Goal: Transaction & Acquisition: Purchase product/service

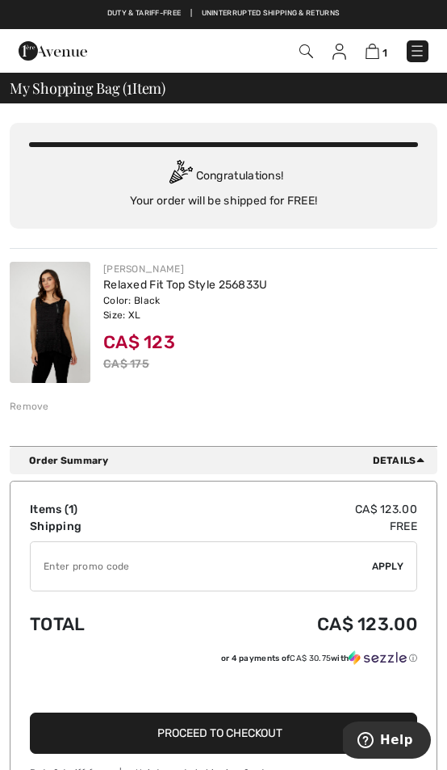
click at [52, 342] on img at bounding box center [50, 322] width 81 height 121
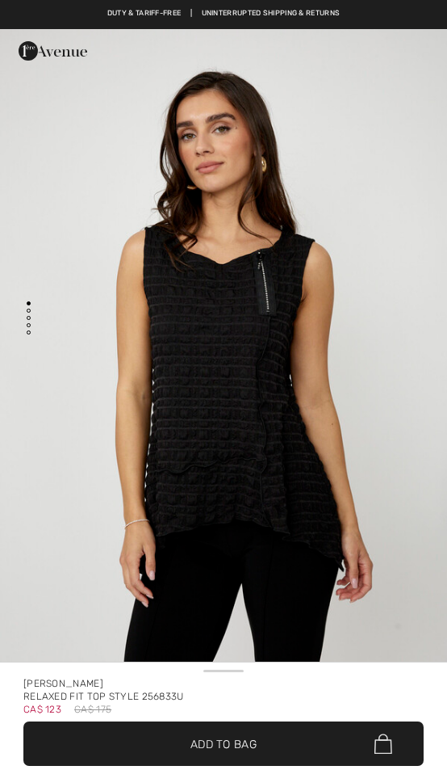
checkbox input "true"
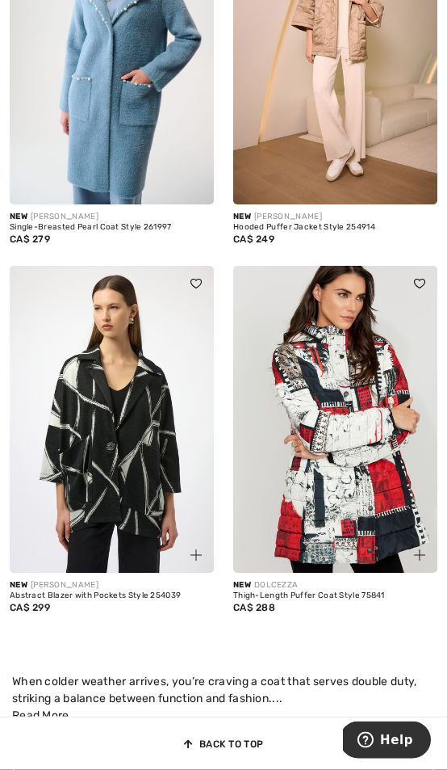
scroll to position [239, 0]
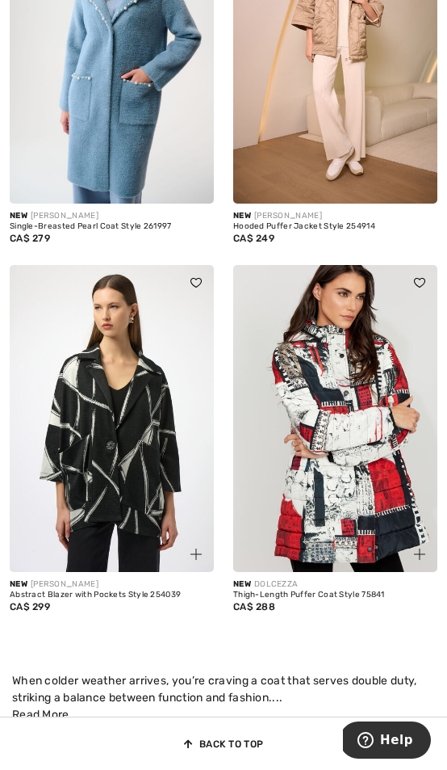
click at [362, 461] on img at bounding box center [335, 418] width 204 height 307
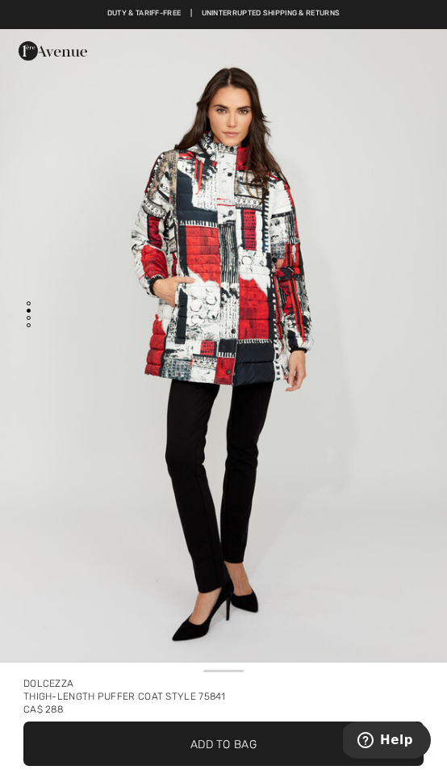
scroll to position [675, 0]
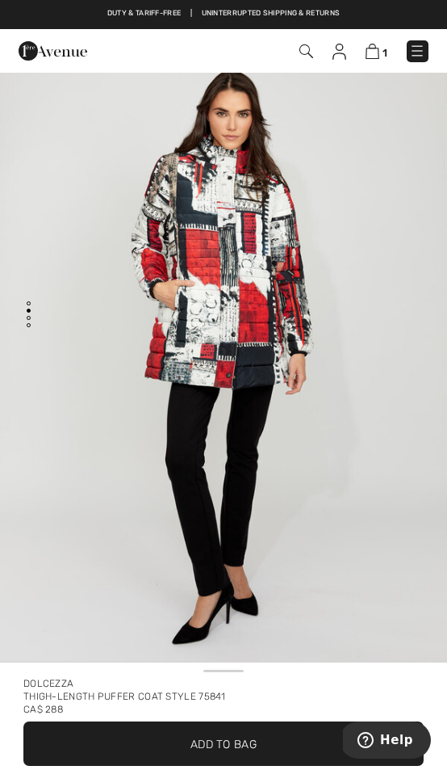
click at [276, 258] on img "2 / 4" at bounding box center [223, 360] width 447 height 671
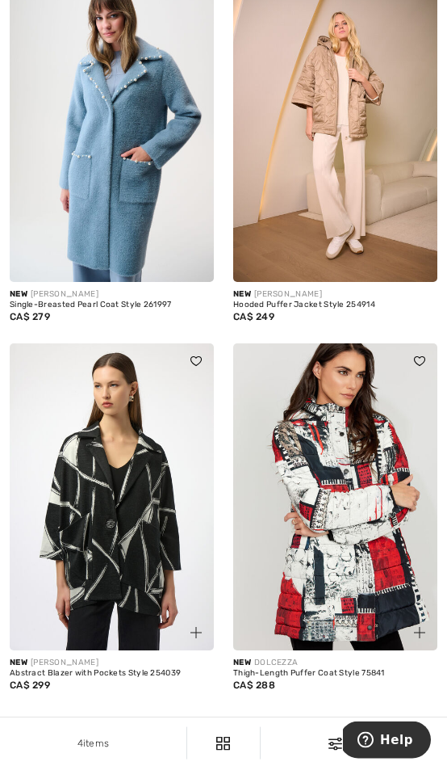
scroll to position [162, 0]
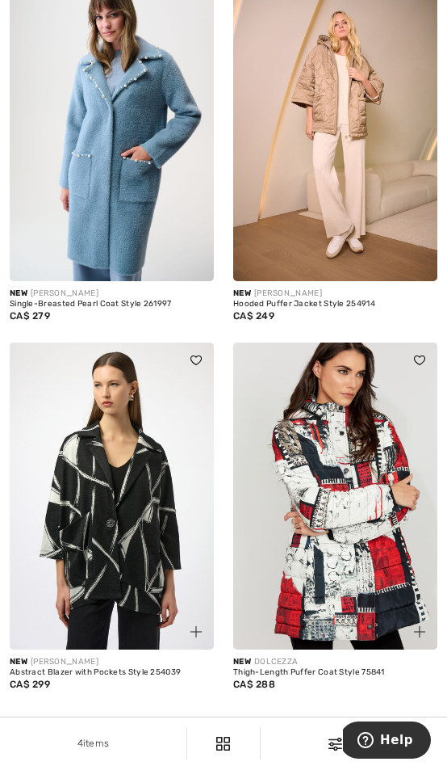
click at [349, 501] on img at bounding box center [335, 495] width 204 height 307
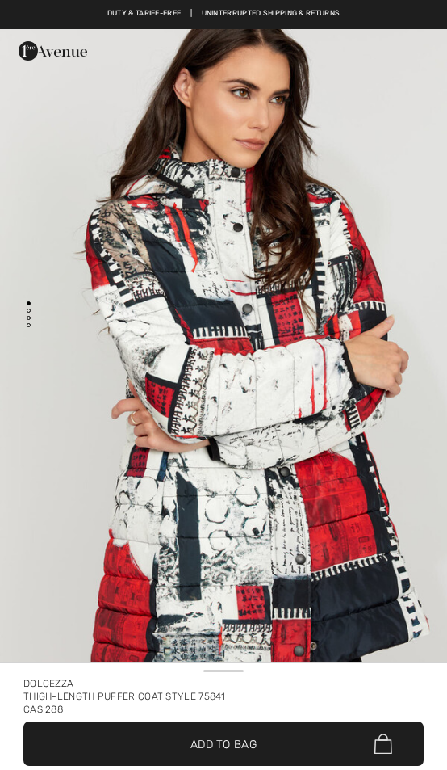
checkbox input "true"
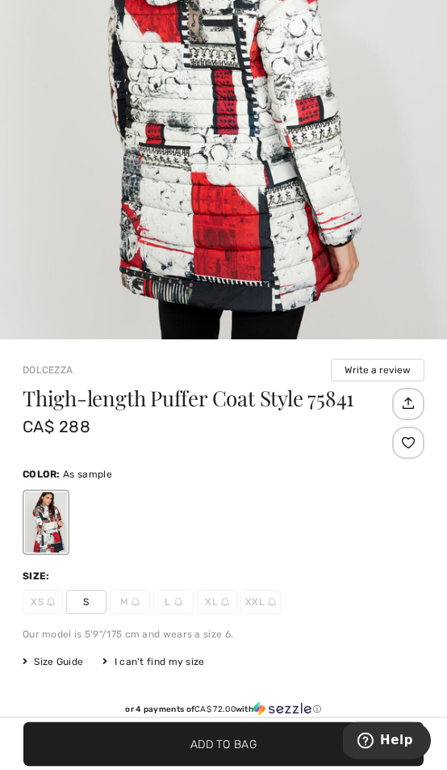
scroll to position [360, 0]
click at [215, 601] on span "XL" at bounding box center [217, 602] width 40 height 24
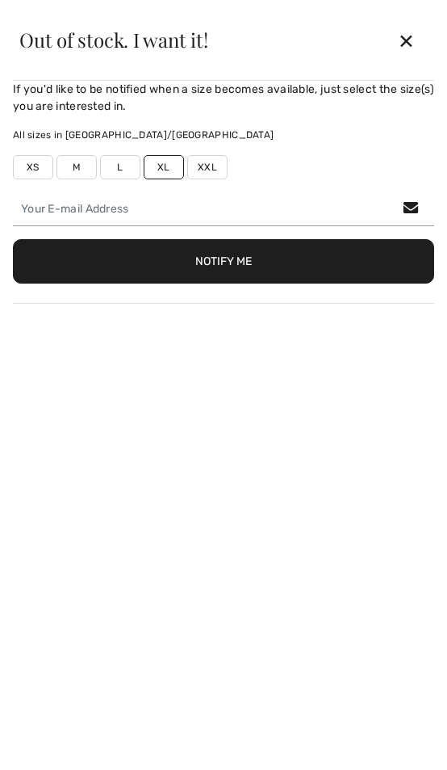
click at [82, 171] on label "M" at bounding box center [77, 167] width 40 height 24
click at [69, 170] on label "M" at bounding box center [77, 167] width 40 height 24
type input "false"
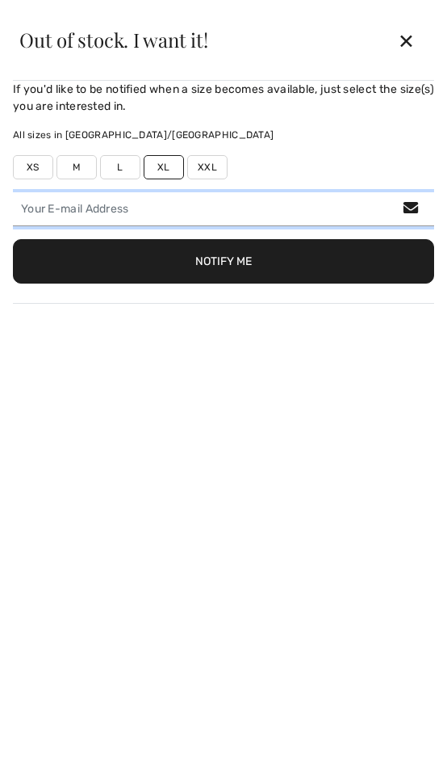
click at [434, 201] on input "email" at bounding box center [224, 209] width 422 height 34
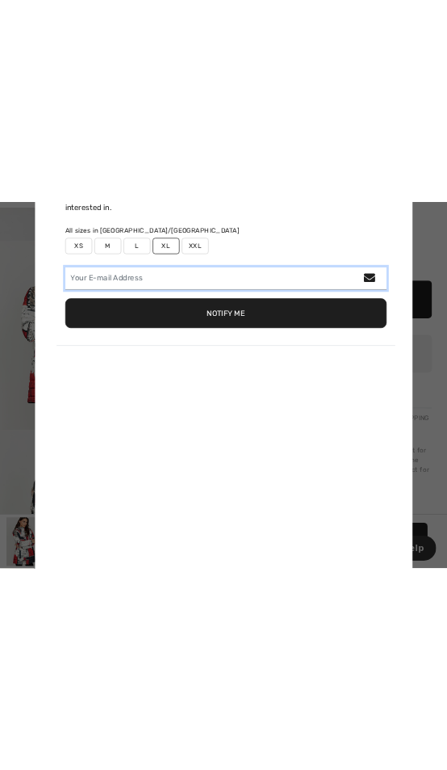
scroll to position [0, 0]
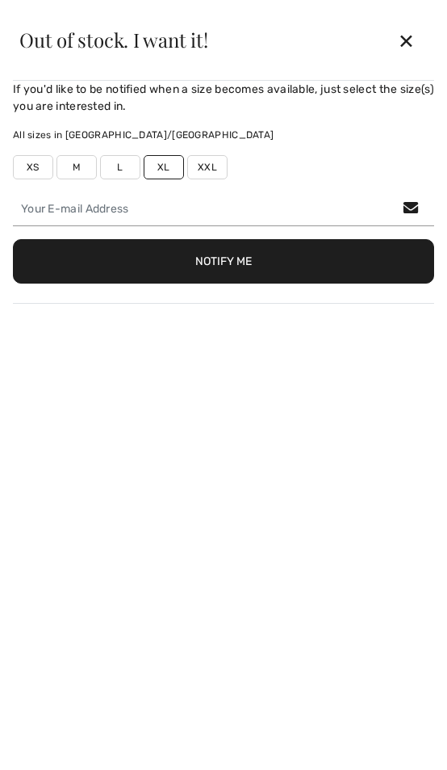
click at [404, 38] on div "✕" at bounding box center [406, 40] width 43 height 34
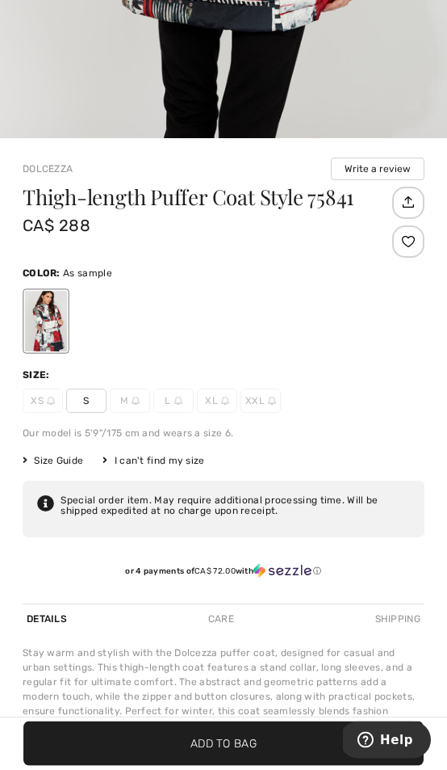
scroll to position [617, 0]
click at [181, 400] on img at bounding box center [178, 400] width 8 height 8
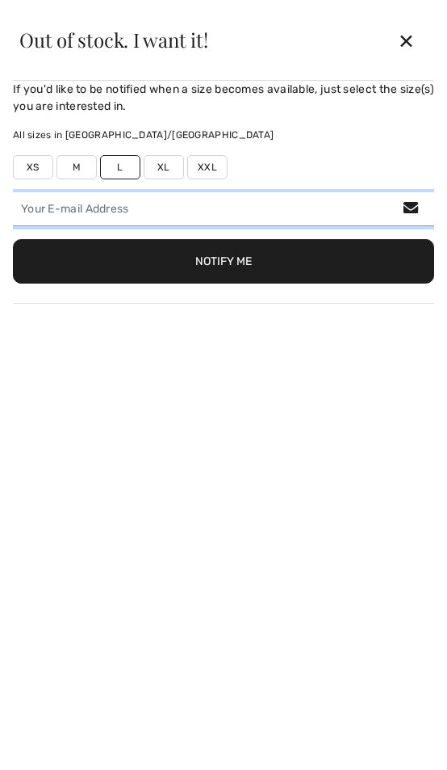
click at [36, 206] on input "email" at bounding box center [224, 209] width 422 height 34
type input "nwicks7@gmail.com"
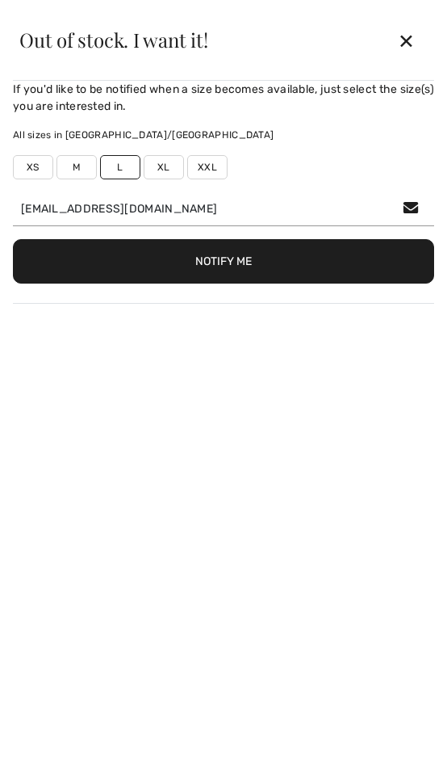
click at [217, 264] on button "Notify Me" at bounding box center [224, 261] width 422 height 44
click at [170, 166] on label "XL" at bounding box center [164, 167] width 40 height 24
type input "true"
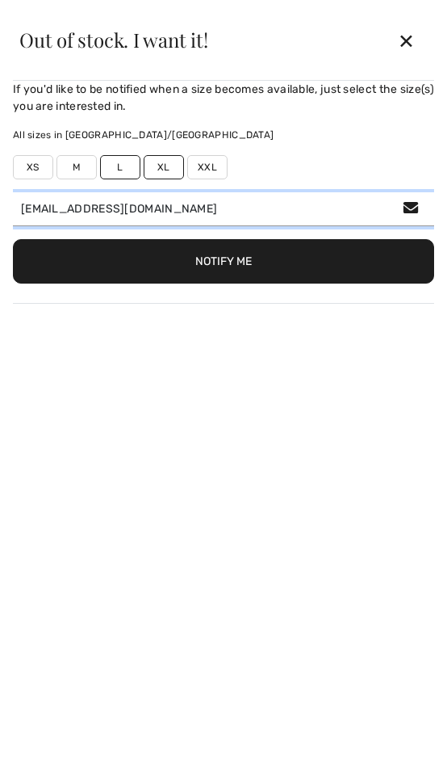
click at [418, 204] on input "nwicks7@gmail.com" at bounding box center [224, 209] width 422 height 34
type input "n"
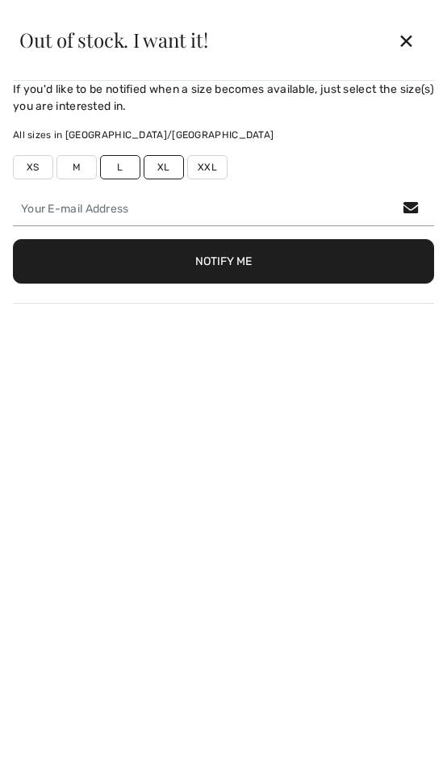
click at [408, 34] on div "✕" at bounding box center [406, 40] width 43 height 34
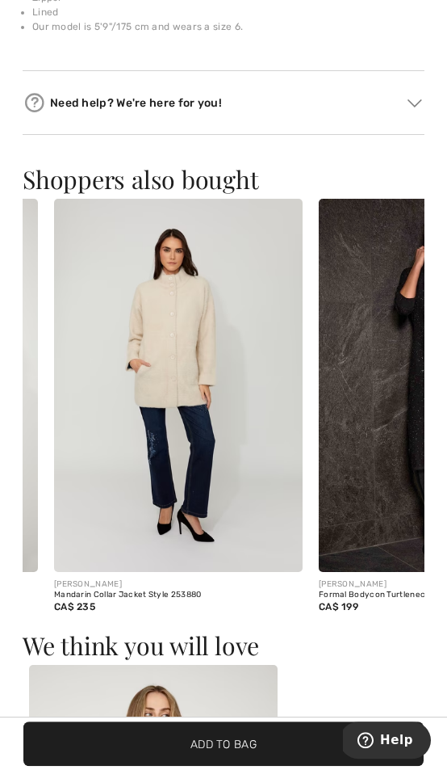
scroll to position [0, 241]
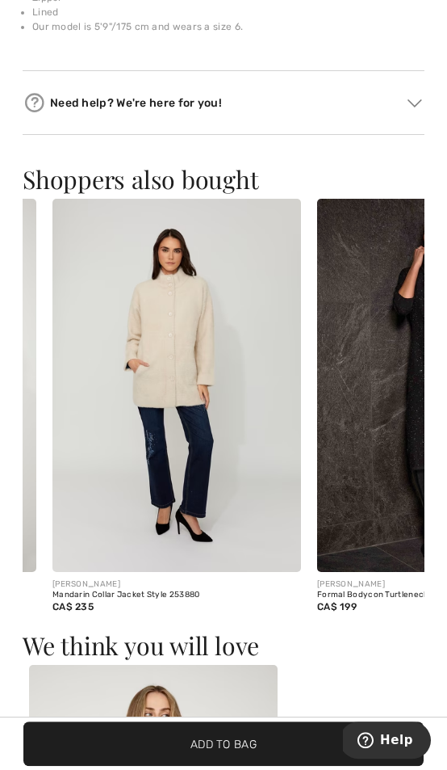
click at [146, 590] on div "Mandarin Collar Jacket Style 253880" at bounding box center [176, 595] width 249 height 10
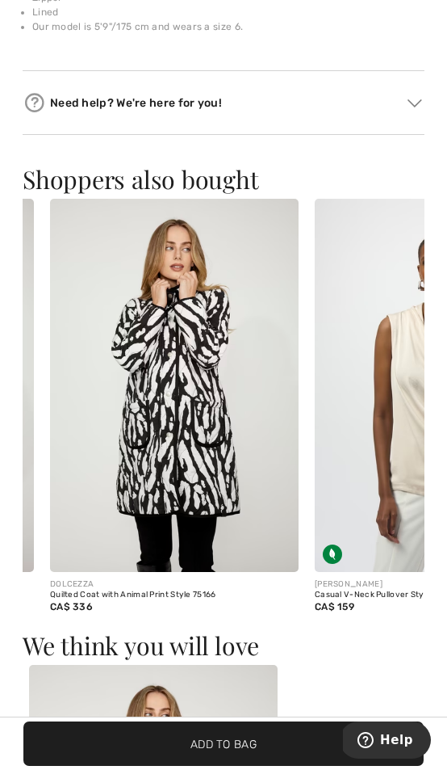
scroll to position [0, 1064]
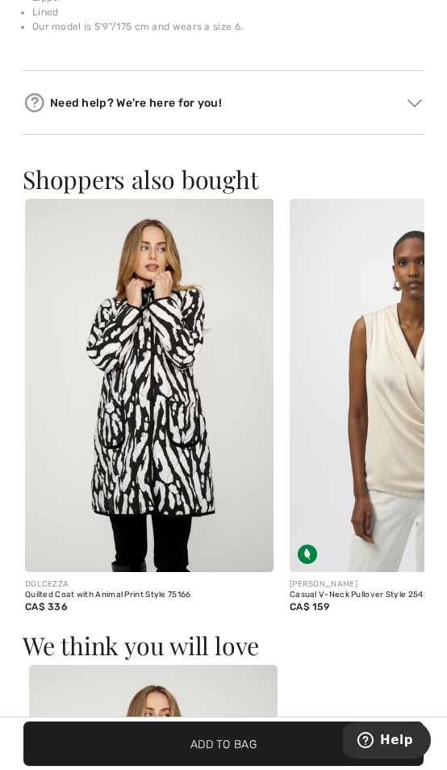
click at [180, 474] on img at bounding box center [149, 385] width 249 height 373
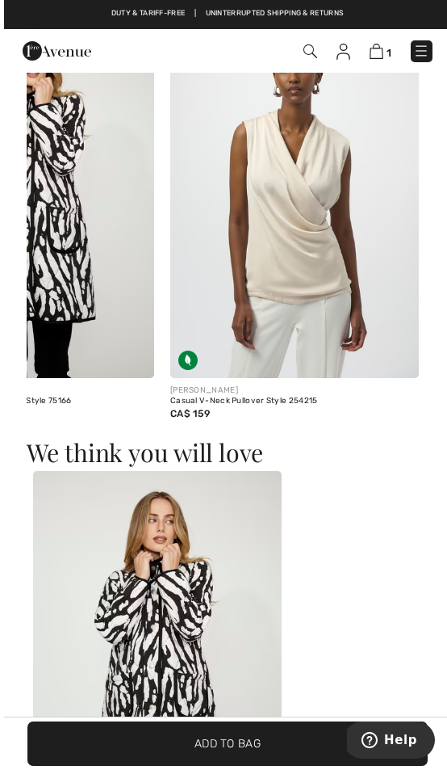
scroll to position [1481, 0]
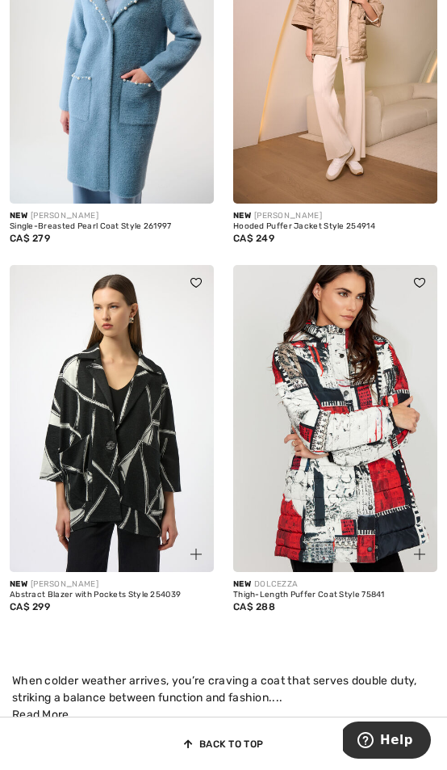
click at [355, 445] on img at bounding box center [335, 418] width 204 height 307
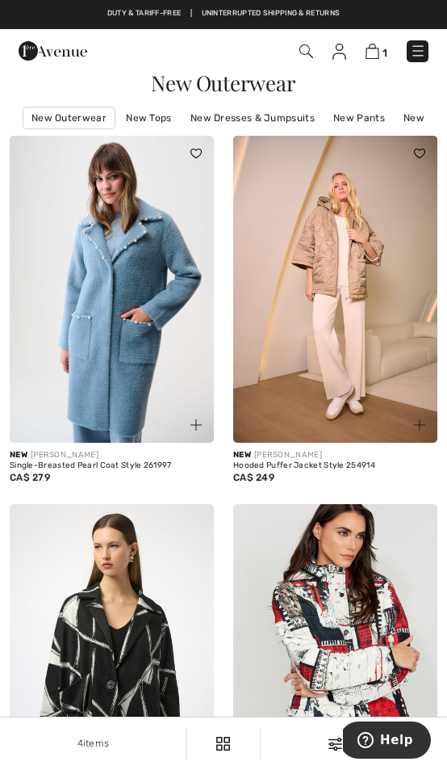
click at [422, 55] on img at bounding box center [418, 51] width 16 height 16
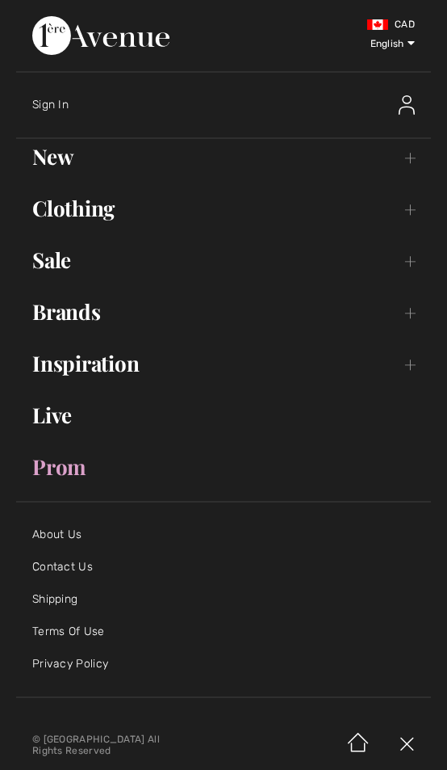
click at [65, 160] on link "New Toggle submenu" at bounding box center [223, 157] width 415 height 36
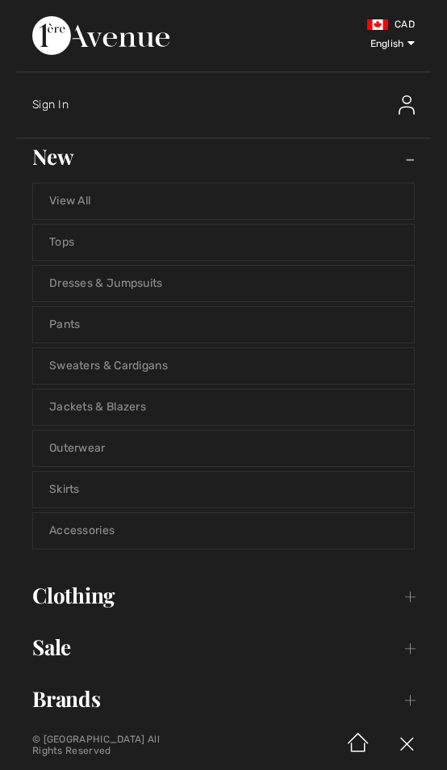
click at [103, 451] on link "Outerwear" at bounding box center [223, 448] width 381 height 36
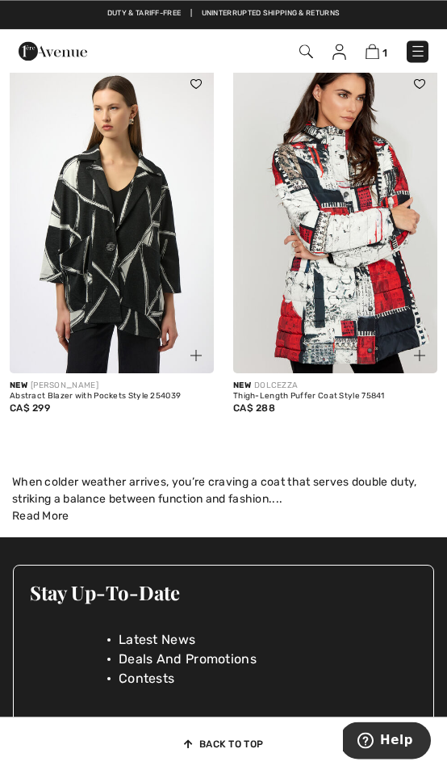
scroll to position [437, 0]
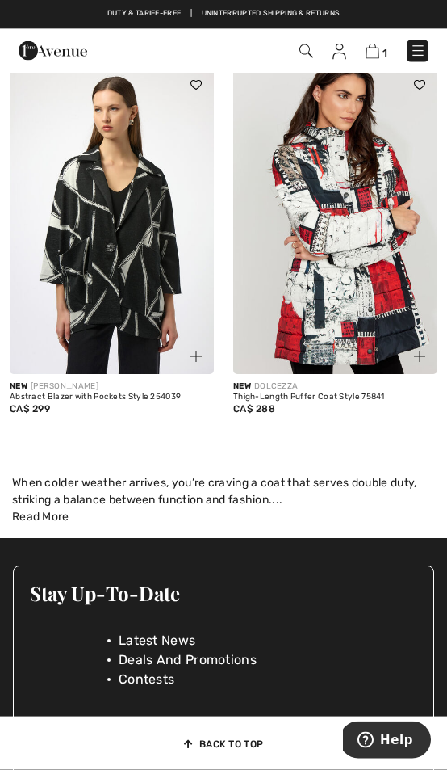
click at [52, 518] on span "Read More" at bounding box center [40, 517] width 57 height 14
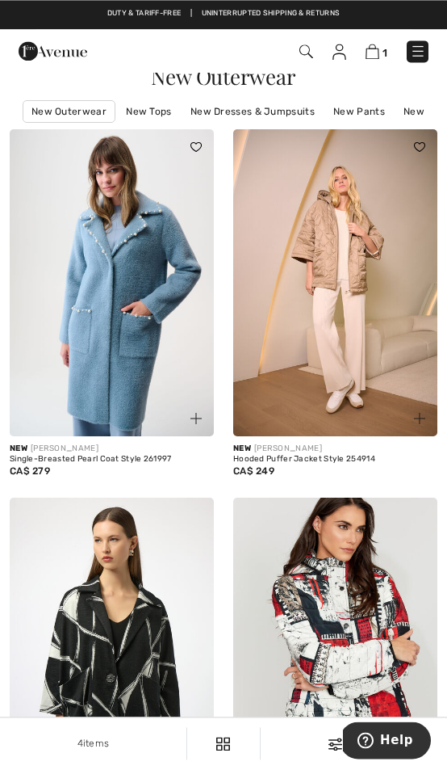
scroll to position [0, 0]
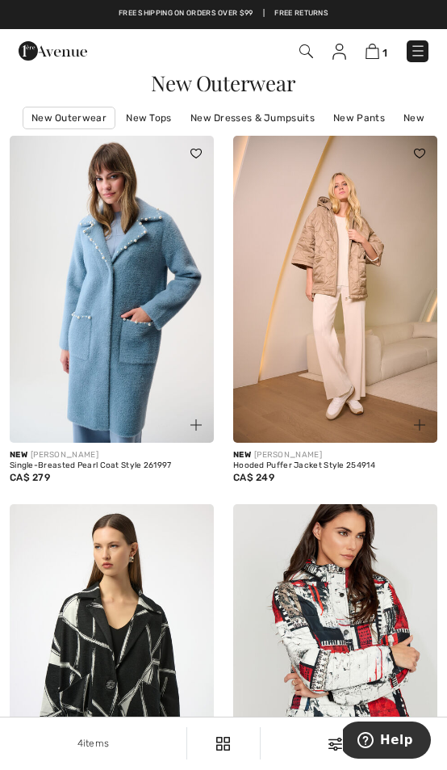
click at [379, 55] on img at bounding box center [373, 51] width 14 height 15
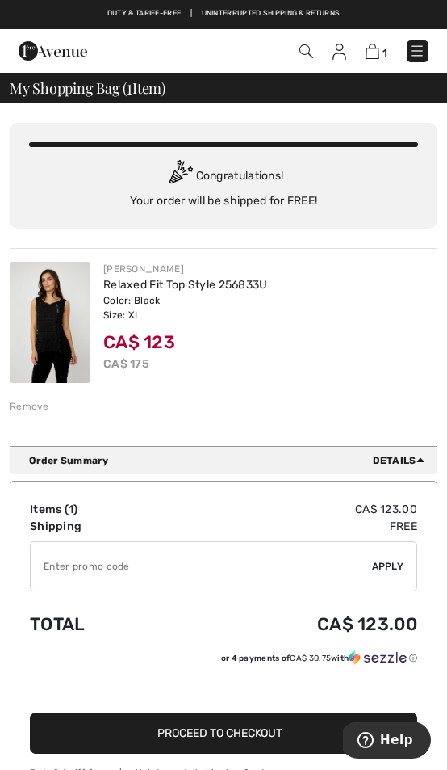
click at [52, 341] on img at bounding box center [50, 322] width 81 height 121
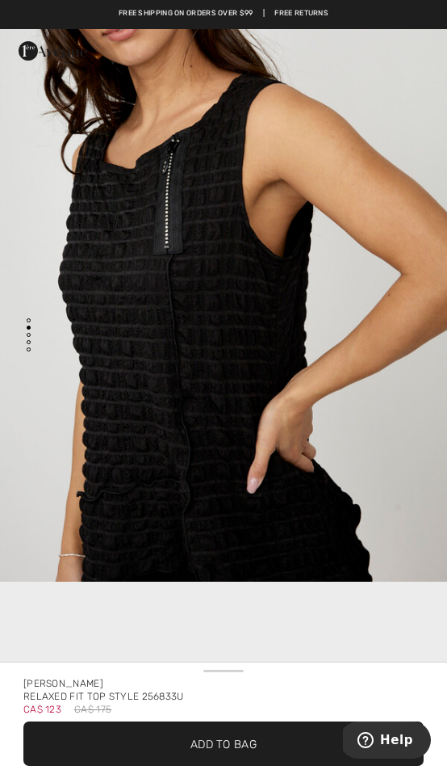
scroll to position [796, 0]
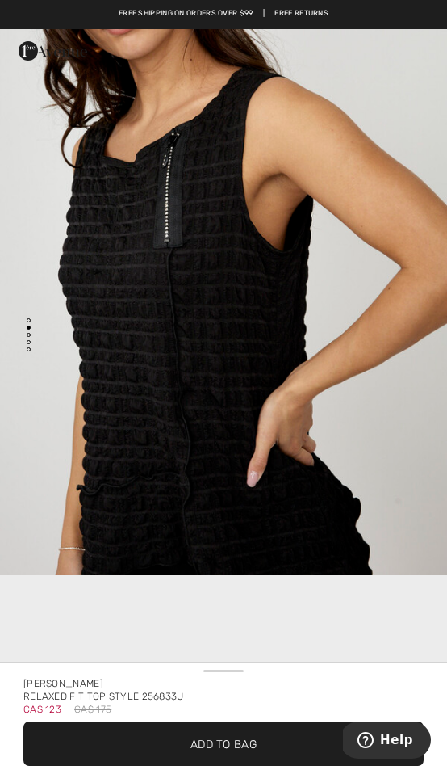
click at [204, 380] on img "2 / 4" at bounding box center [223, 239] width 447 height 671
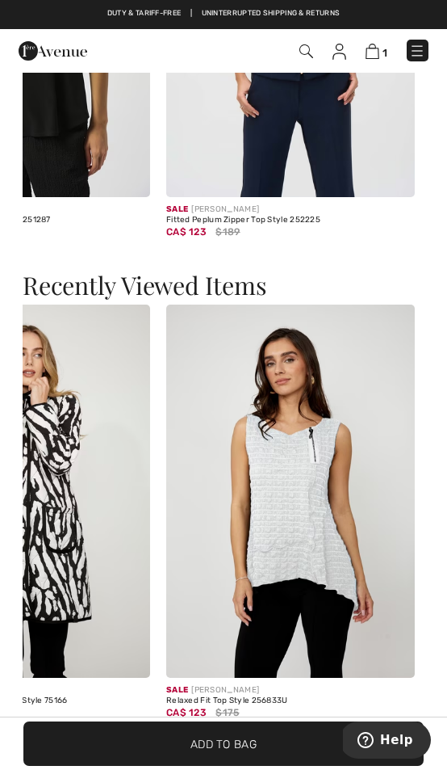
scroll to position [0, 393]
click at [230, 705] on span "$175" at bounding box center [227, 712] width 23 height 15
click at [278, 611] on img at bounding box center [290, 490] width 249 height 373
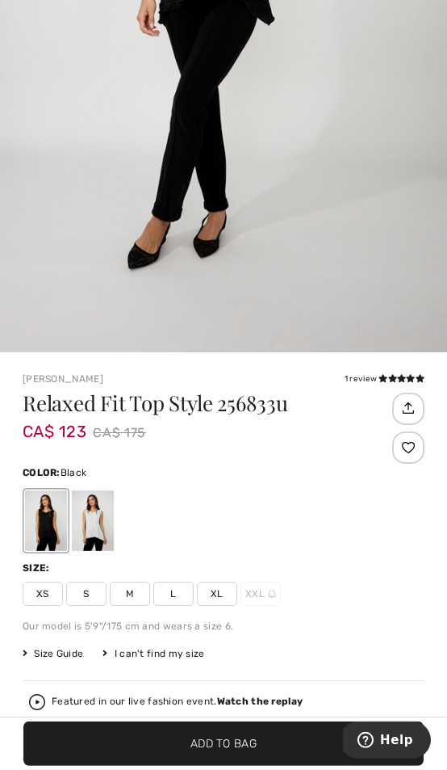
scroll to position [349, 0]
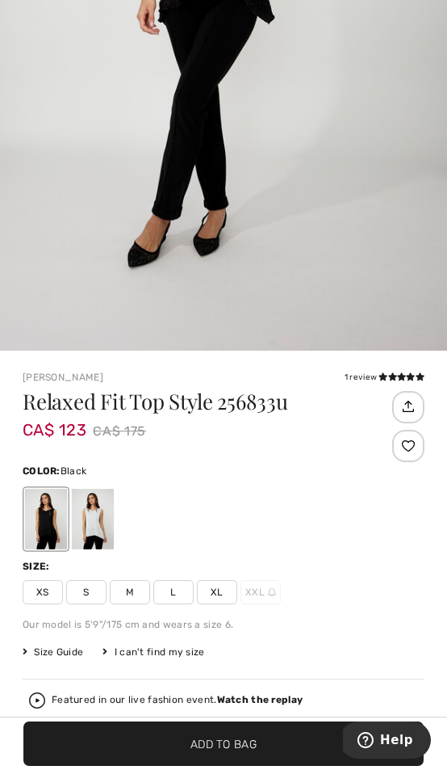
click at [228, 594] on span "XL" at bounding box center [217, 592] width 40 height 24
click at [102, 527] on div at bounding box center [93, 519] width 42 height 61
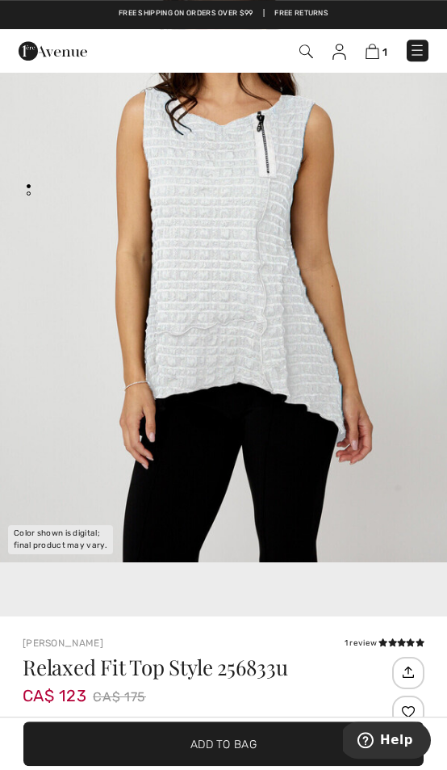
scroll to position [0, 0]
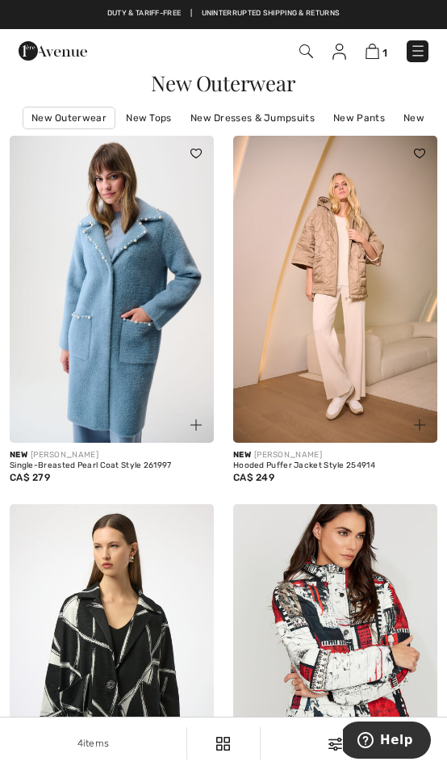
click at [446, 199] on div "New JOSEPH RIBKOFF Hooded Puffer Jacket Style 254914 CA$ 249" at bounding box center [336, 320] width 224 height 368
click at [147, 123] on link "New Tops" at bounding box center [148, 117] width 61 height 21
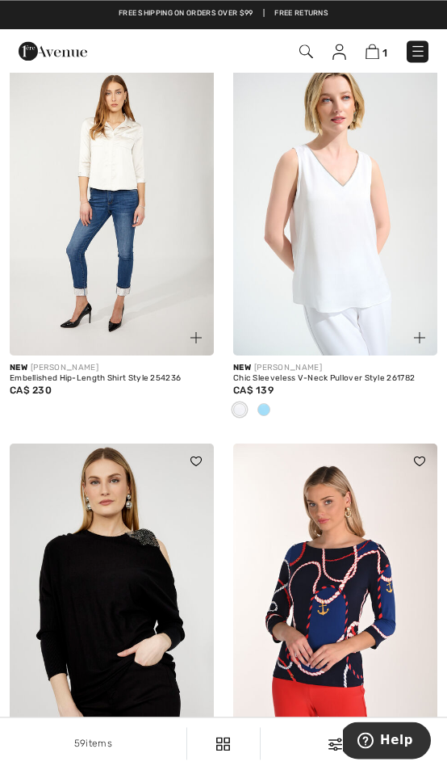
scroll to position [78, 0]
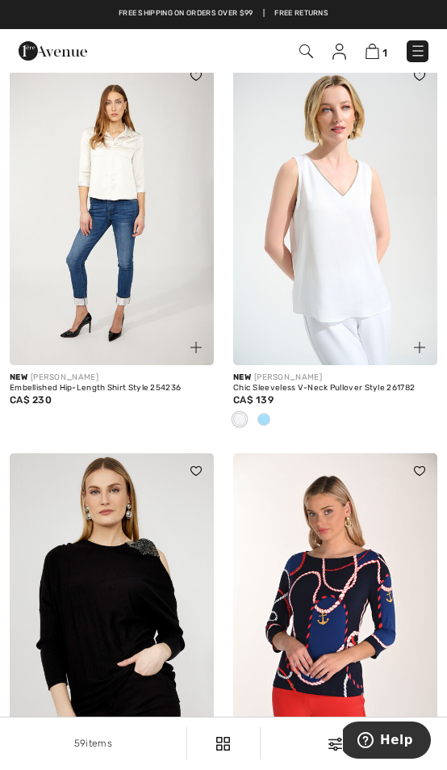
click at [267, 422] on span at bounding box center [264, 419] width 13 height 13
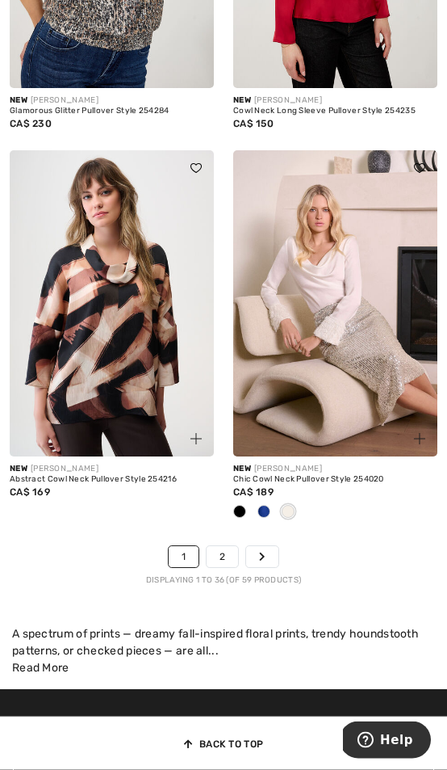
scroll to position [6919, 0]
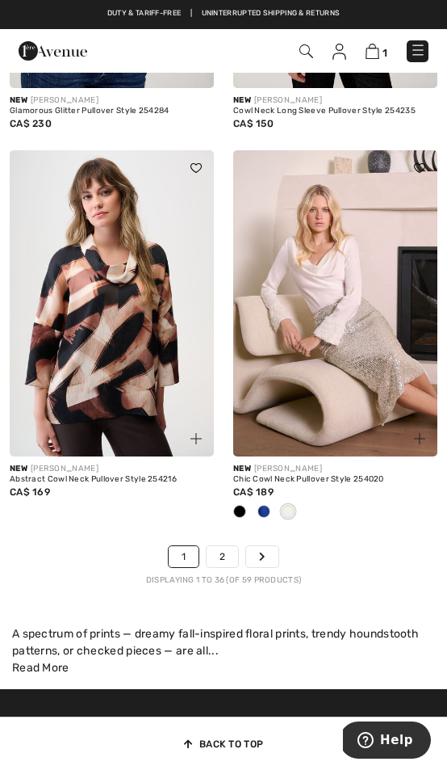
click at [229, 556] on link "2" at bounding box center [222, 556] width 31 height 21
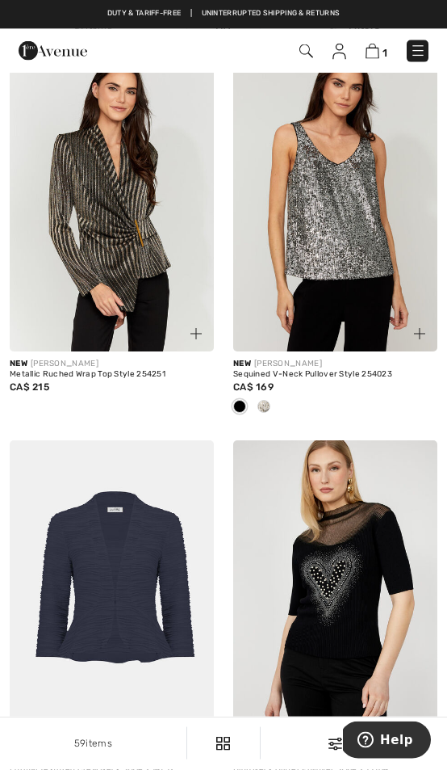
scroll to position [3670, 0]
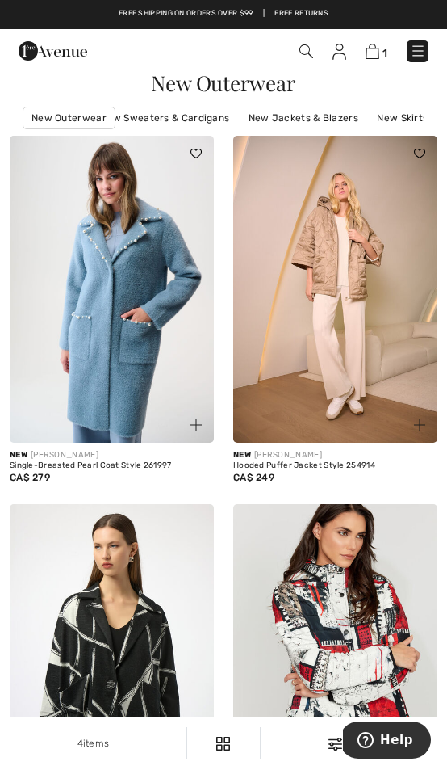
scroll to position [0, 303]
click at [299, 123] on link "New Jackets & Blazers" at bounding box center [304, 117] width 126 height 21
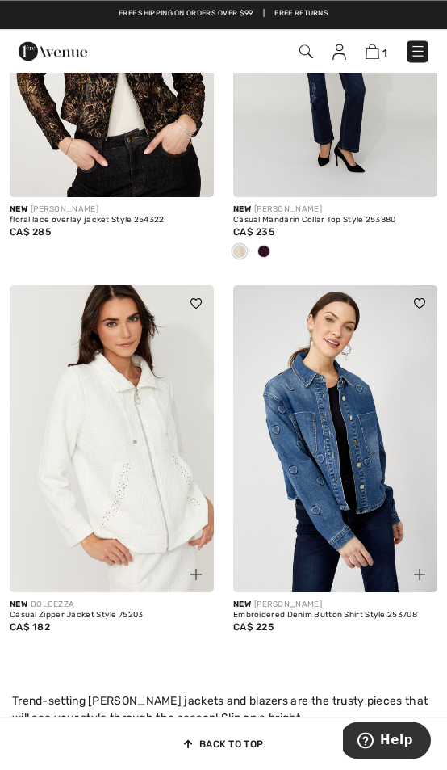
scroll to position [5301, 0]
click at [153, 501] on img at bounding box center [112, 438] width 204 height 307
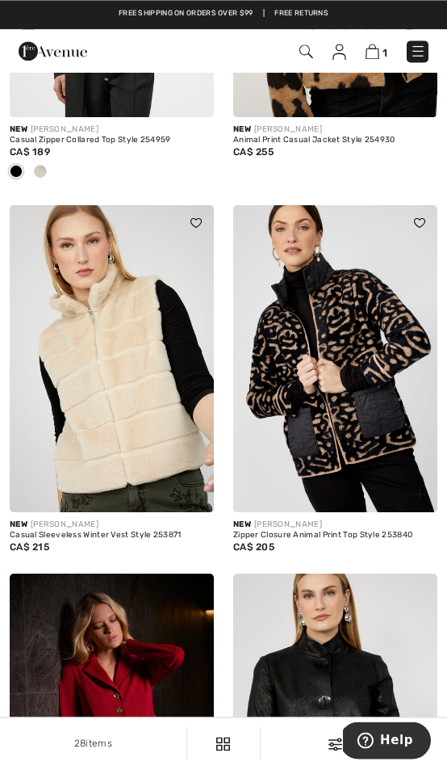
scroll to position [4091, 0]
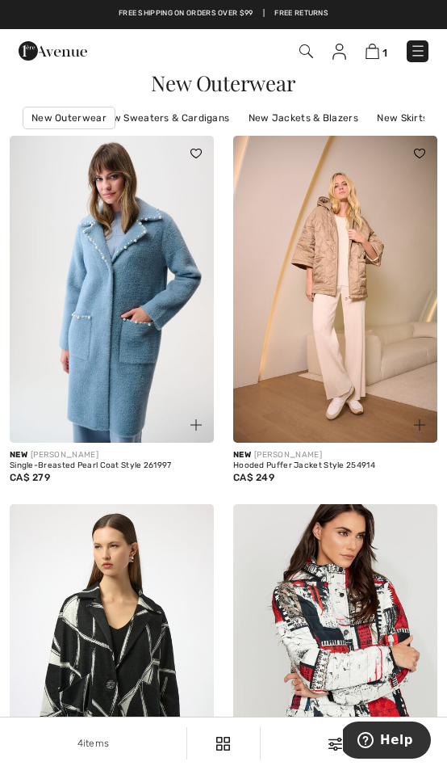
scroll to position [0, 303]
click at [395, 111] on link "New Skirts" at bounding box center [403, 117] width 67 height 21
click at [422, 55] on img at bounding box center [418, 51] width 16 height 16
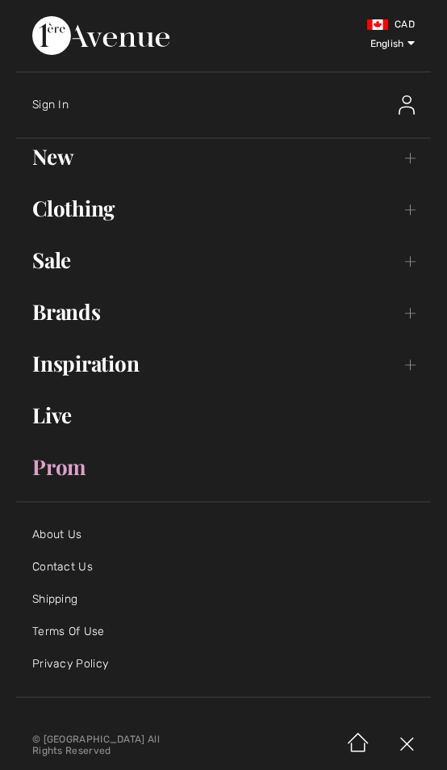
click at [82, 318] on link "Brands Open submenu" at bounding box center [223, 312] width 415 height 36
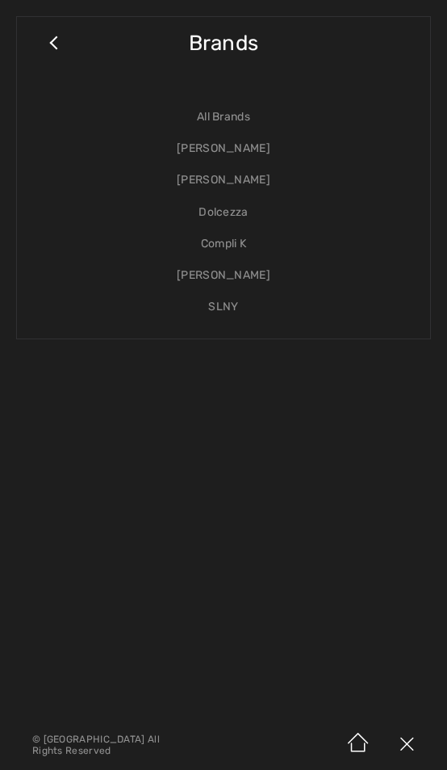
click at [237, 178] on link "[PERSON_NAME]" at bounding box center [223, 179] width 381 height 31
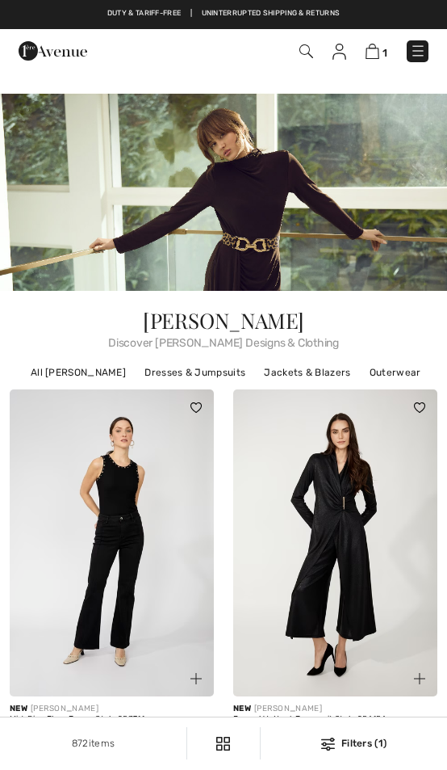
checkbox input "true"
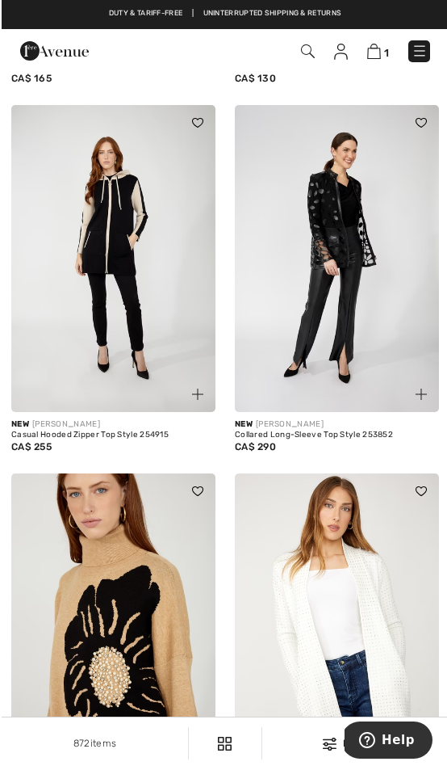
scroll to position [6689, 0]
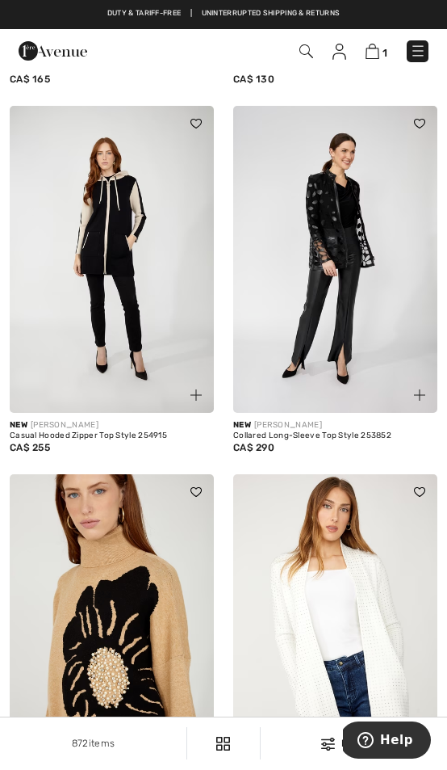
click at [65, 431] on div "Casual Hooded Zipper Top Style 254915" at bounding box center [112, 436] width 204 height 10
click at [168, 331] on img at bounding box center [112, 259] width 204 height 307
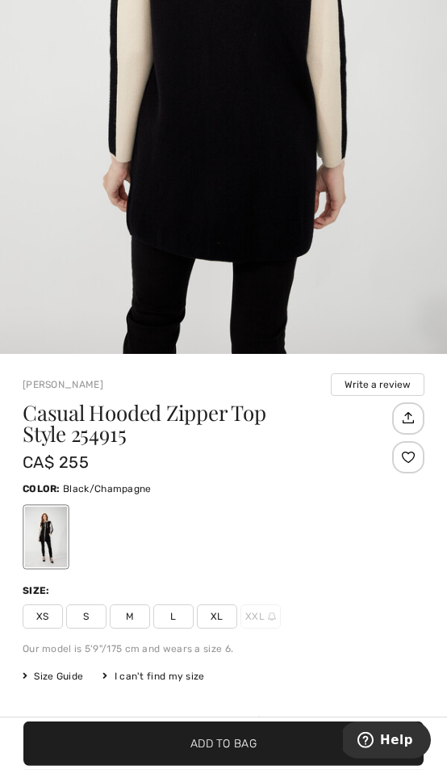
scroll to position [346, 0]
click at [229, 613] on span "XL" at bounding box center [217, 615] width 40 height 24
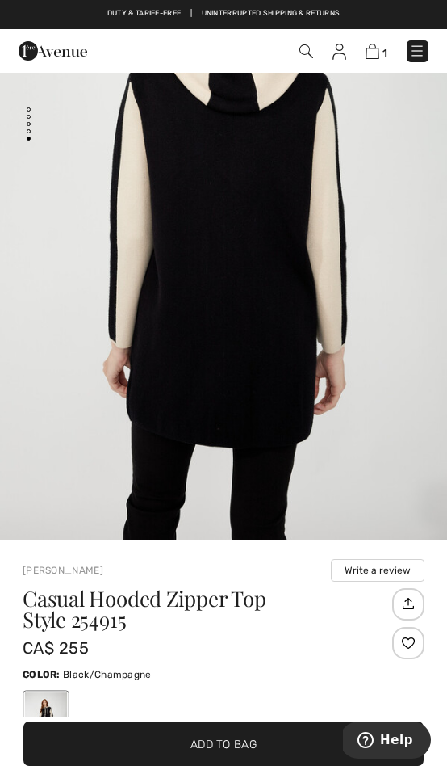
scroll to position [0, 0]
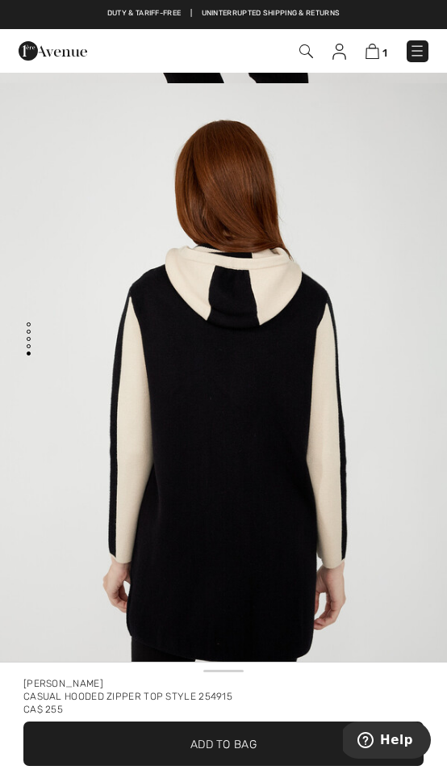
click at [323, 525] on img "4 / 4" at bounding box center [223, 418] width 447 height 671
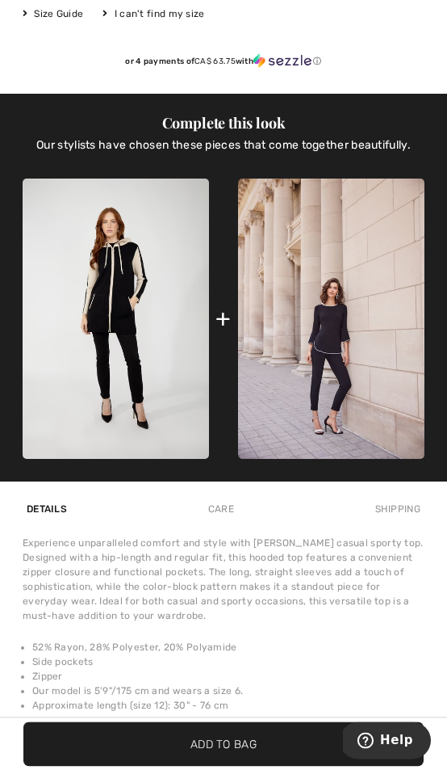
scroll to position [1063, 0]
click at [208, 752] on span "Add to Bag" at bounding box center [224, 743] width 66 height 17
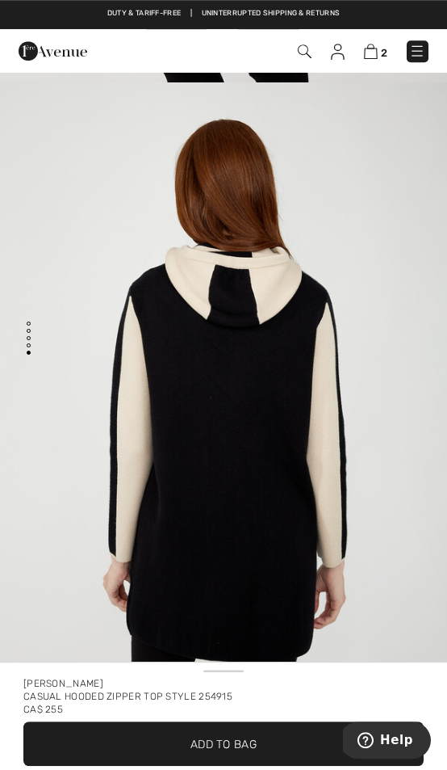
scroll to position [0, 0]
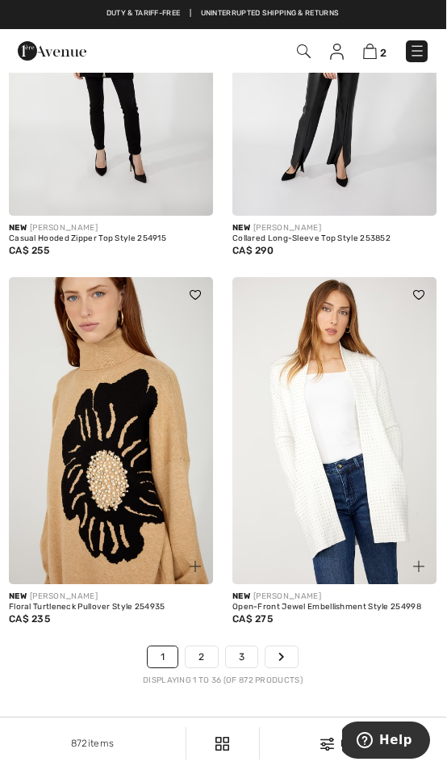
scroll to position [6885, 0]
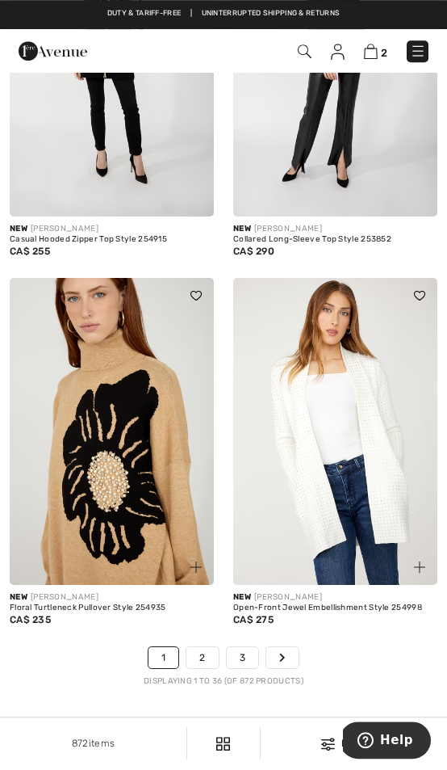
click at [200, 655] on link "2" at bounding box center [202, 657] width 31 height 21
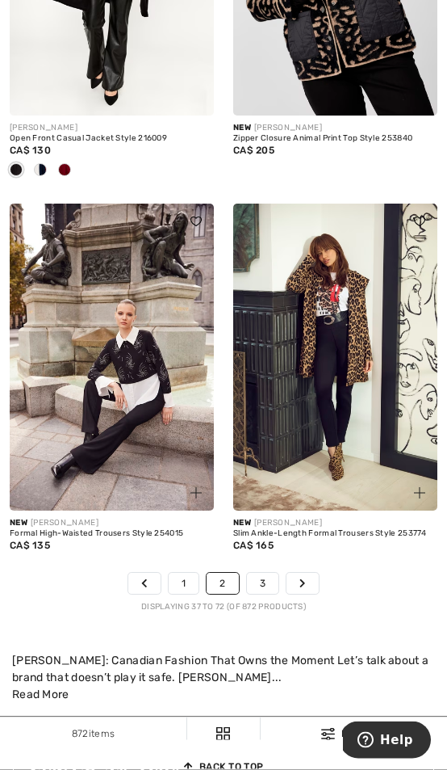
scroll to position [7135, 0]
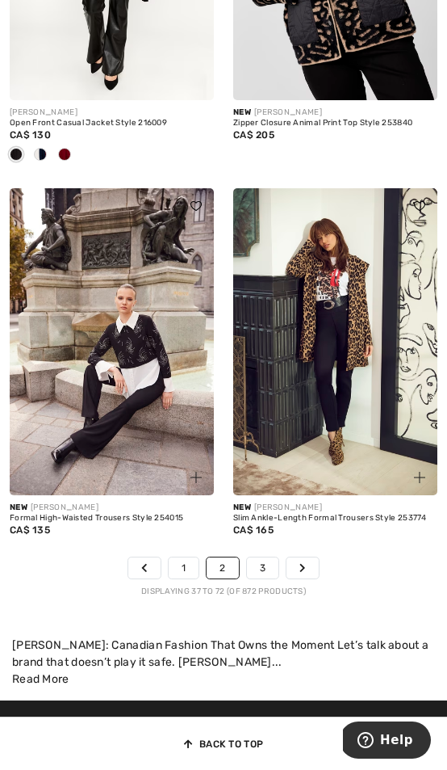
click at [265, 565] on link "3" at bounding box center [262, 567] width 31 height 21
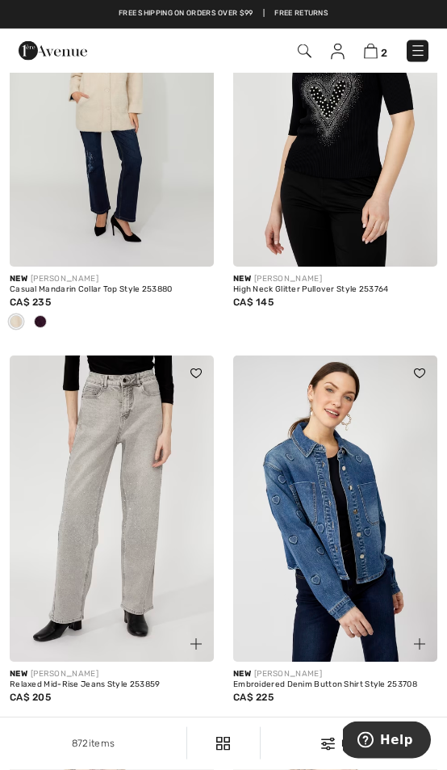
scroll to position [3100, 0]
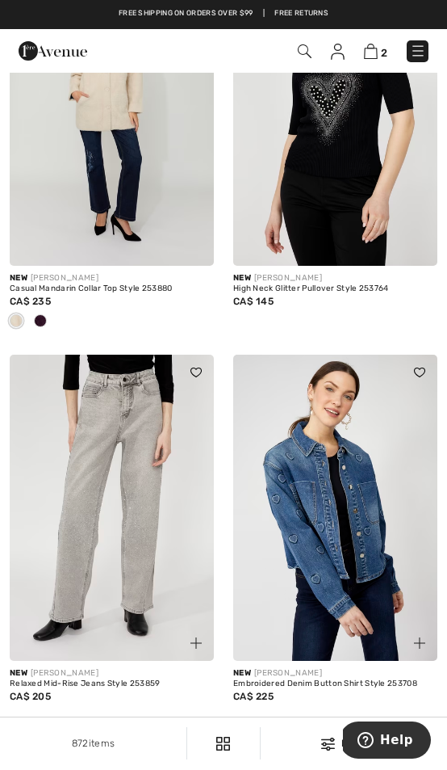
click at [200, 246] on img at bounding box center [196, 247] width 11 height 11
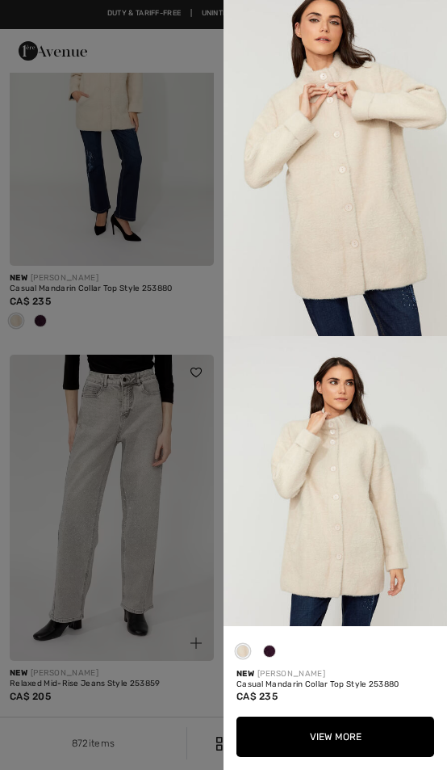
click at [363, 451] on img at bounding box center [336, 504] width 224 height 336
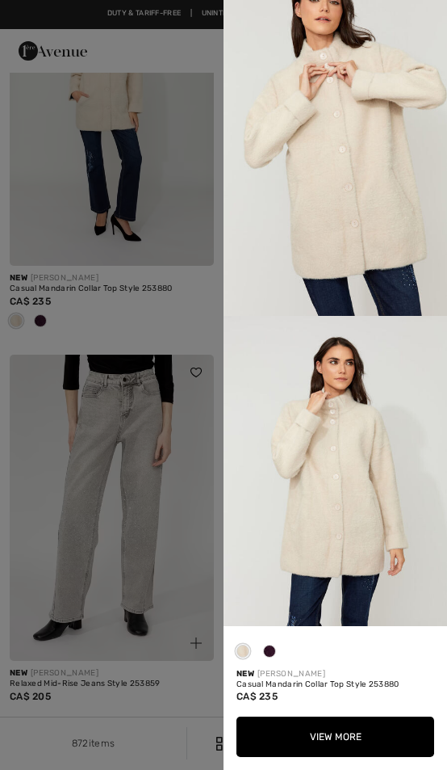
click at [158, 452] on div at bounding box center [223, 385] width 447 height 770
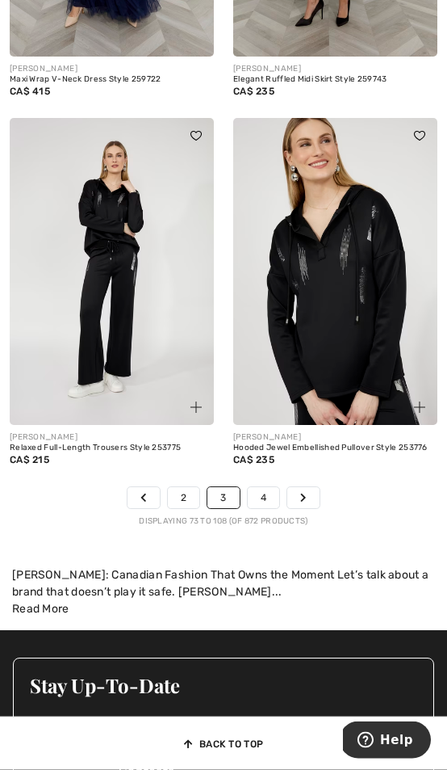
scroll to position [7152, 0]
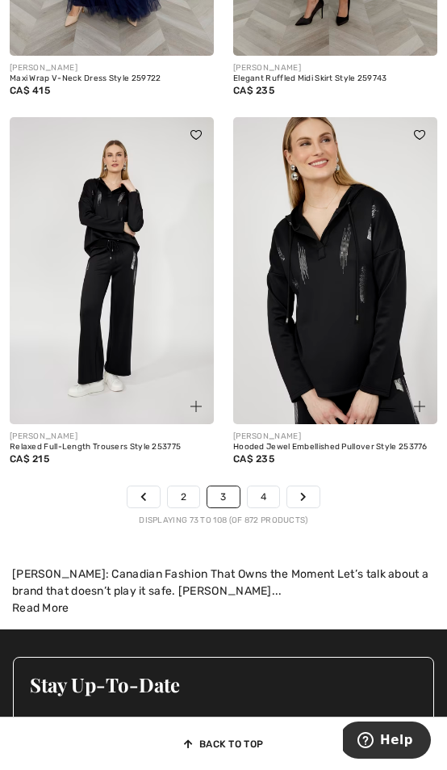
click at [268, 490] on link "4" at bounding box center [263, 496] width 31 height 21
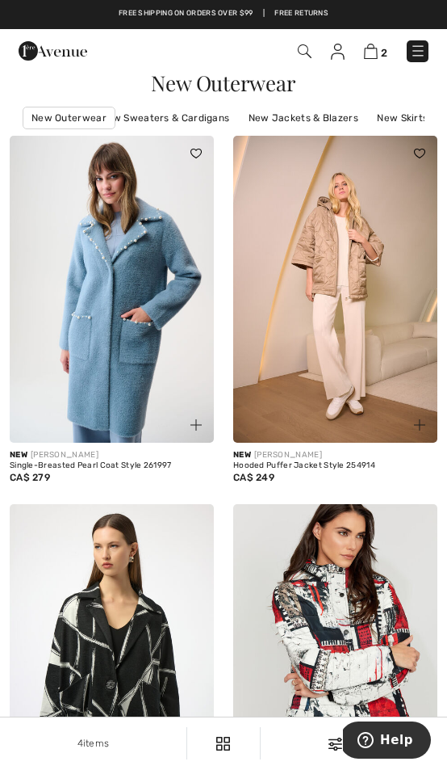
scroll to position [0, 303]
click at [233, 758] on span at bounding box center [224, 743] width 32 height 32
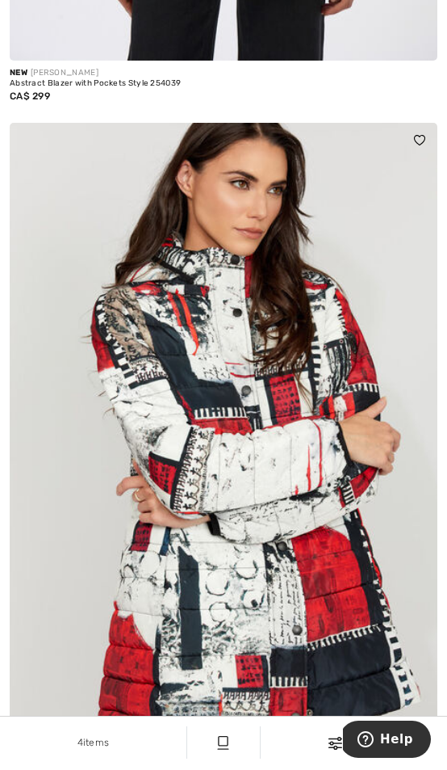
scroll to position [2125, 0]
click at [329, 750] on img at bounding box center [336, 743] width 14 height 13
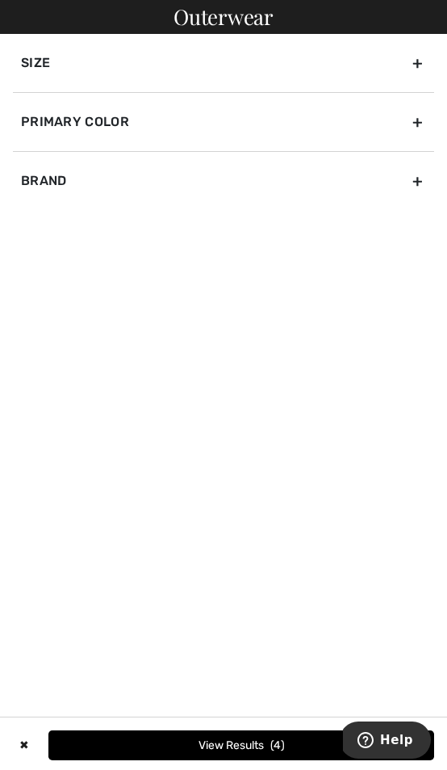
click at [423, 122] on div "Primary Color" at bounding box center [224, 121] width 422 height 59
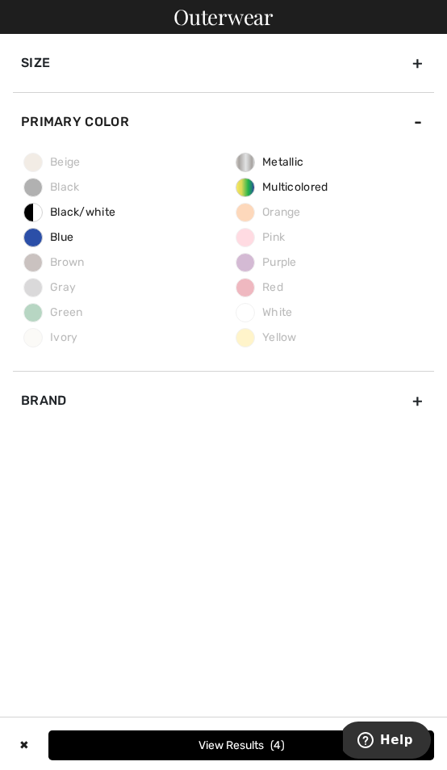
click at [421, 67] on div "Size" at bounding box center [224, 63] width 422 height 58
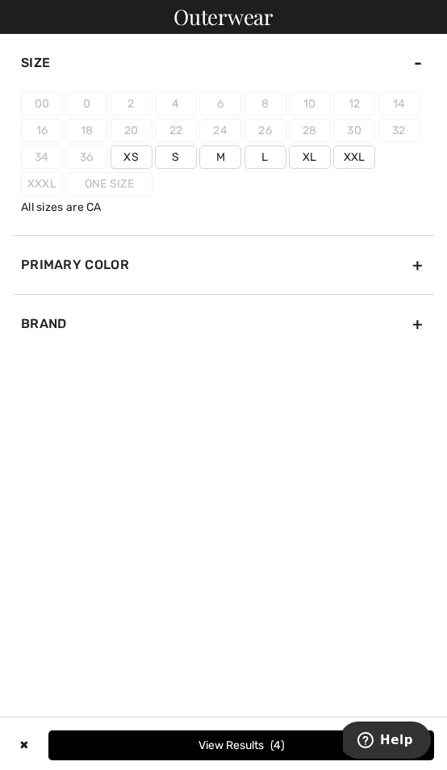
click at [289, 169] on label "Xl" at bounding box center [310, 156] width 42 height 23
click at [0, 0] on input"] "Xl" at bounding box center [0, 0] width 0 height 0
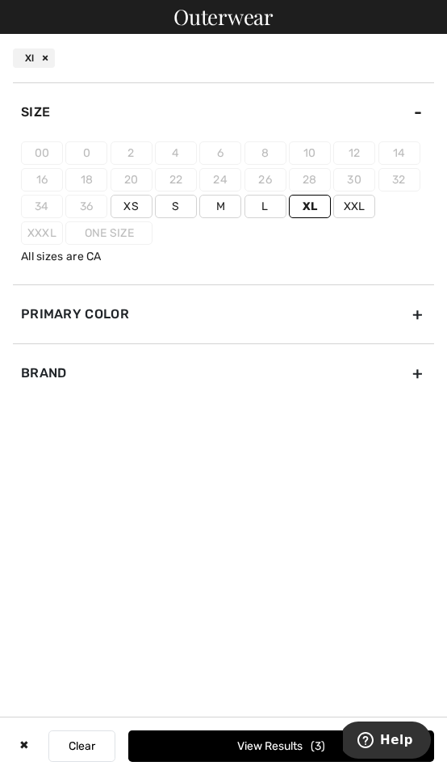
click at [422, 385] on div "Brand" at bounding box center [224, 372] width 422 height 59
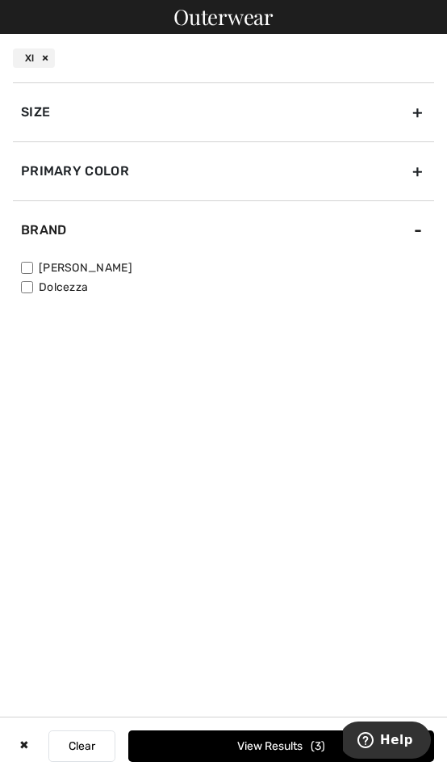
click at [27, 291] on input"] "Dolcezza" at bounding box center [27, 287] width 12 height 12
checkbox input"] "true"
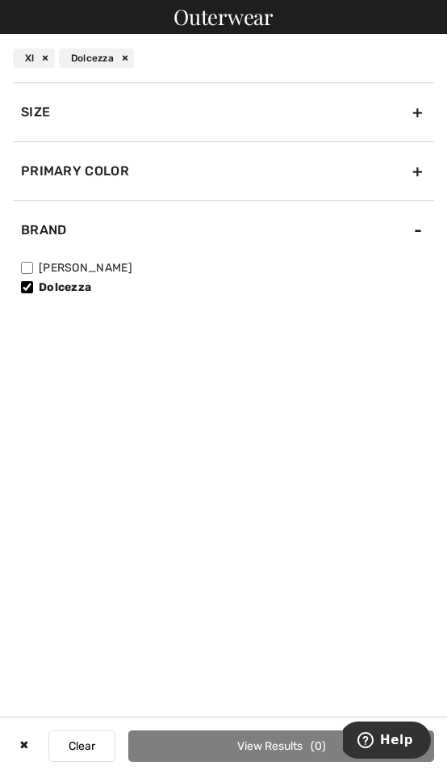
click at [32, 272] on input"] "[PERSON_NAME]" at bounding box center [27, 268] width 12 height 12
checkbox input"] "true"
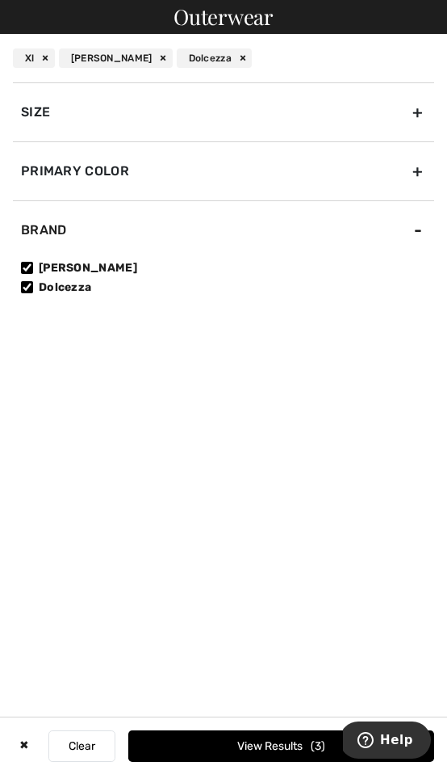
click at [300, 762] on button "View Results 3" at bounding box center [281, 745] width 306 height 31
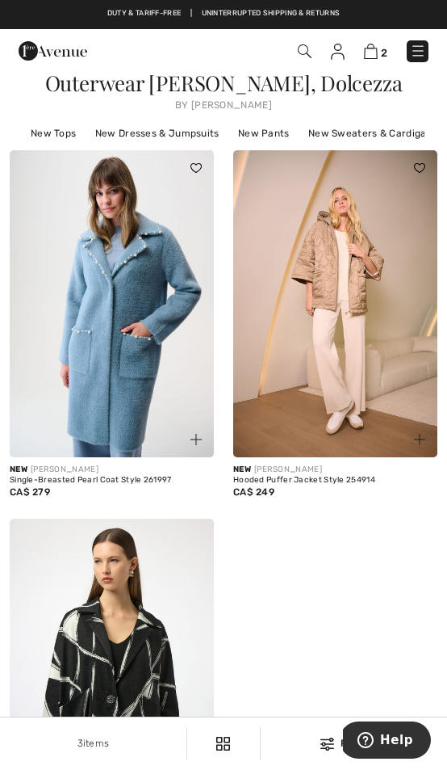
click at [376, 57] on img at bounding box center [371, 51] width 14 height 15
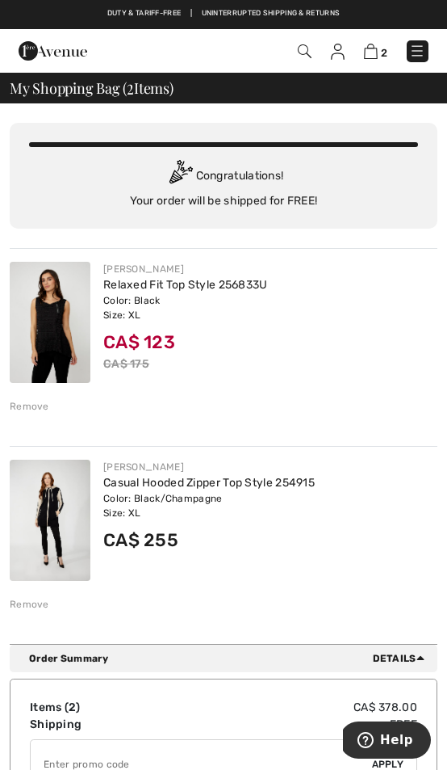
click at [420, 50] on img at bounding box center [417, 51] width 16 height 16
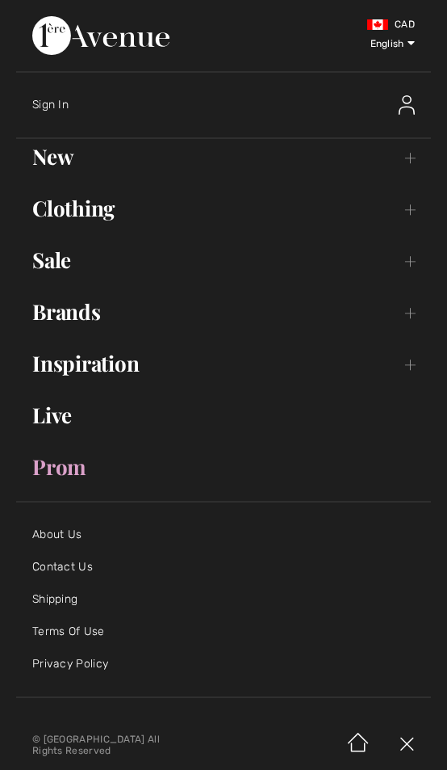
click at [96, 313] on link "Brands Open submenu" at bounding box center [223, 312] width 415 height 36
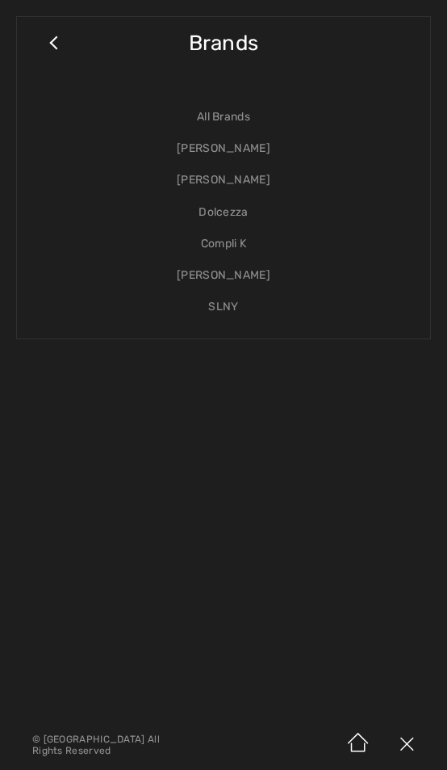
click at [233, 213] on link "Dolcezza" at bounding box center [223, 211] width 381 height 31
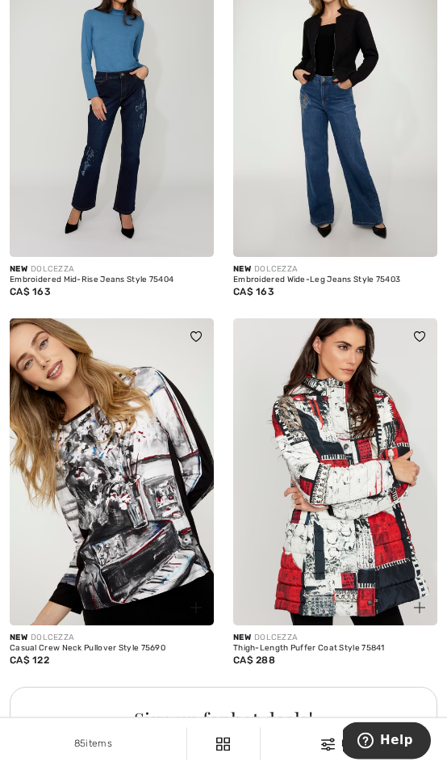
scroll to position [1948, 0]
click at [267, 650] on div "Thigh-Length Puffer Coat Style 75841" at bounding box center [335, 649] width 204 height 10
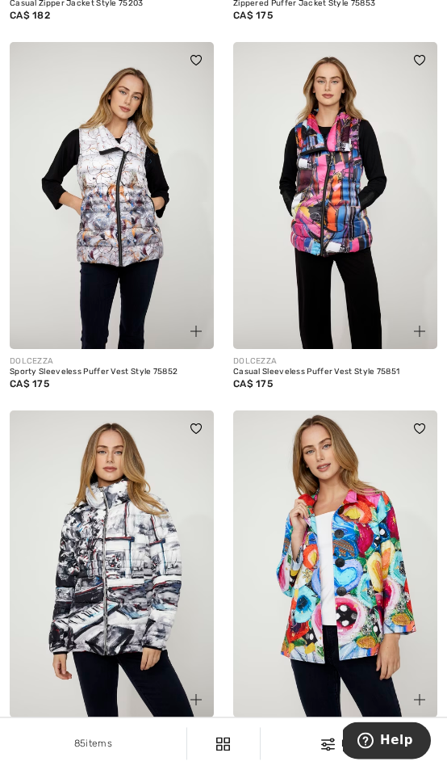
scroll to position [3358, 0]
click at [132, 574] on img at bounding box center [112, 563] width 204 height 307
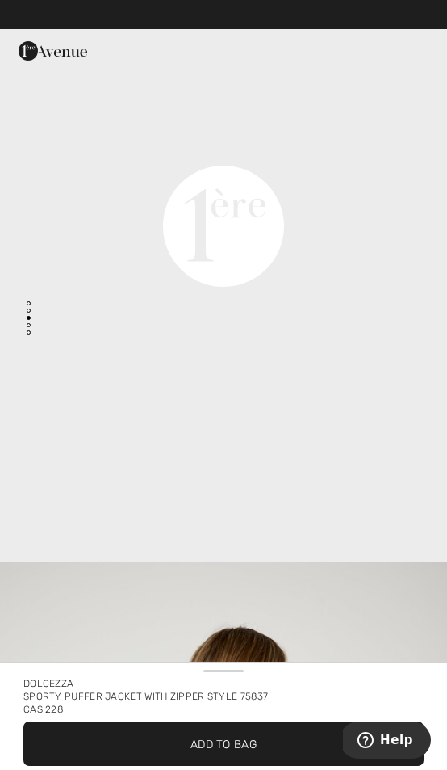
scroll to position [1454, 0]
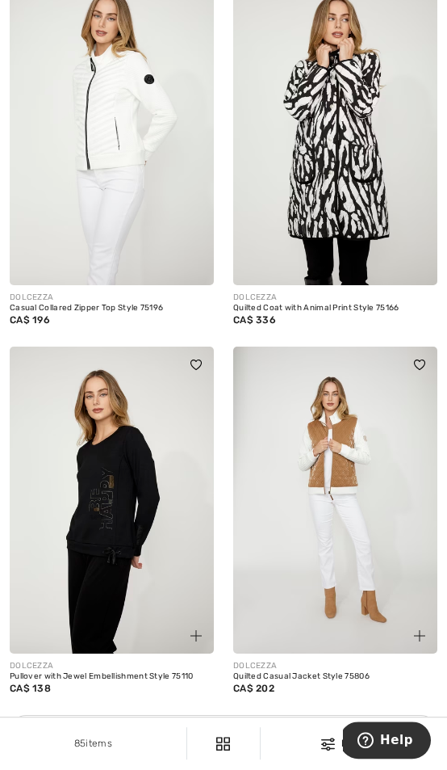
scroll to position [4527, 0]
click at [334, 552] on img at bounding box center [335, 499] width 204 height 307
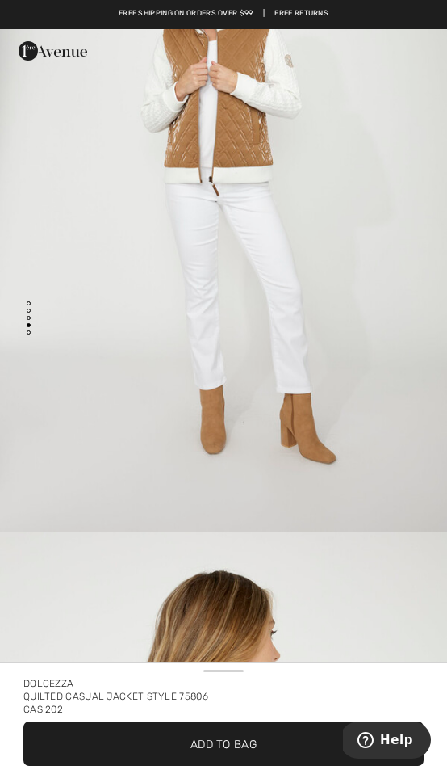
scroll to position [2170, 0]
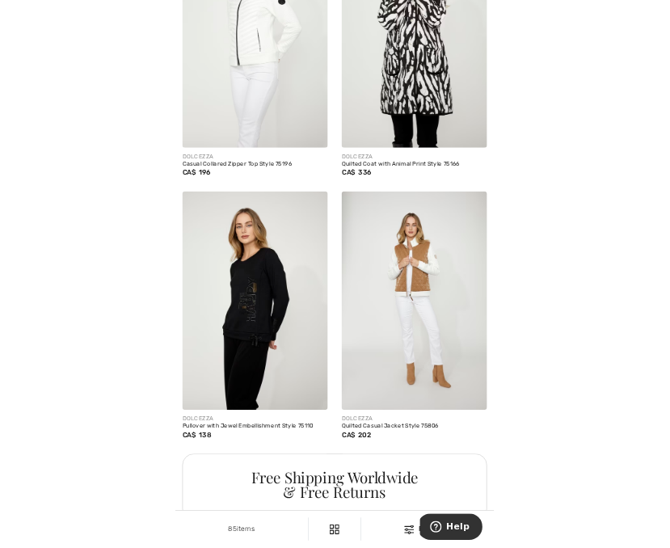
scroll to position [6461, 0]
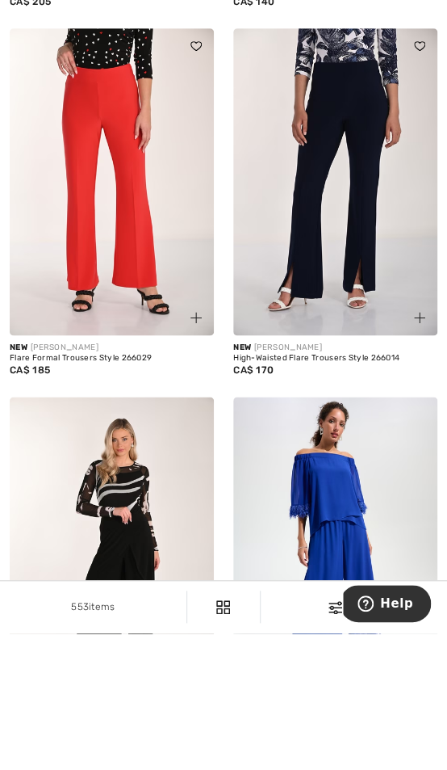
scroll to position [1120, 0]
click at [284, 490] on div "High-Waisted Flare Trousers Style 266014" at bounding box center [335, 495] width 204 height 10
click at [271, 501] on span "CA$ 170" at bounding box center [253, 506] width 40 height 11
click at [380, 490] on div "High-Waisted Flare Trousers Style 266014" at bounding box center [335, 495] width 204 height 10
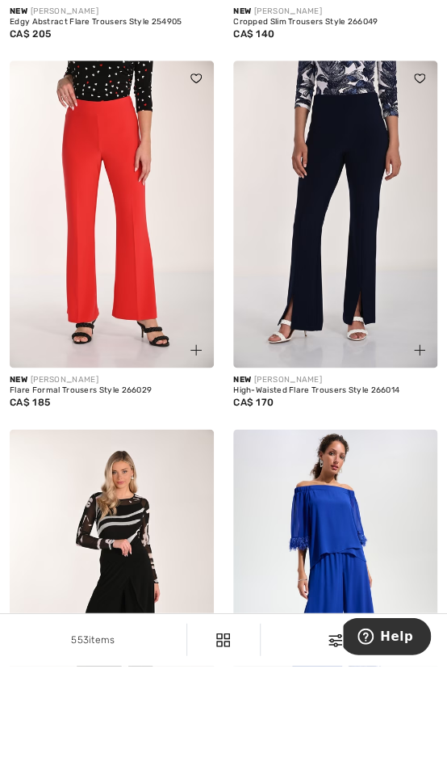
click at [321, 298] on img at bounding box center [335, 318] width 204 height 307
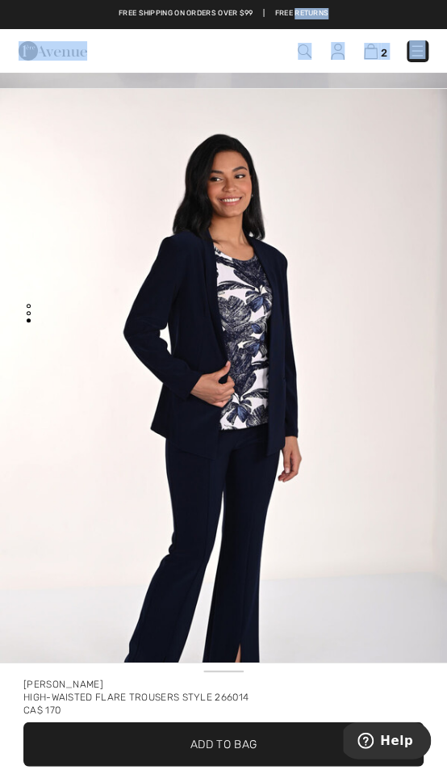
scroll to position [15, 0]
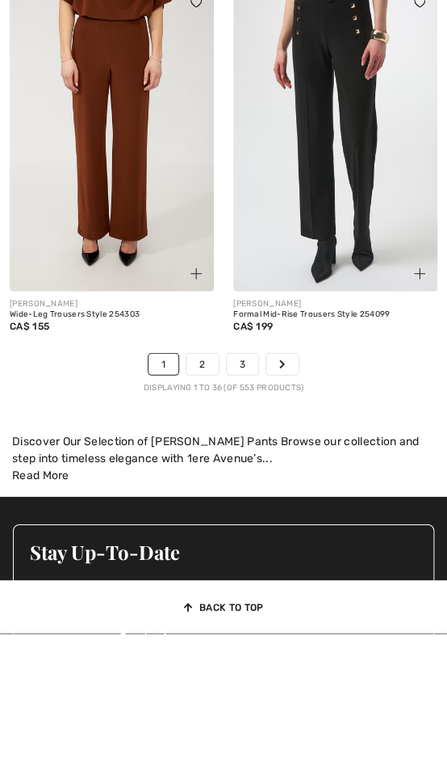
scroll to position [6958, 0]
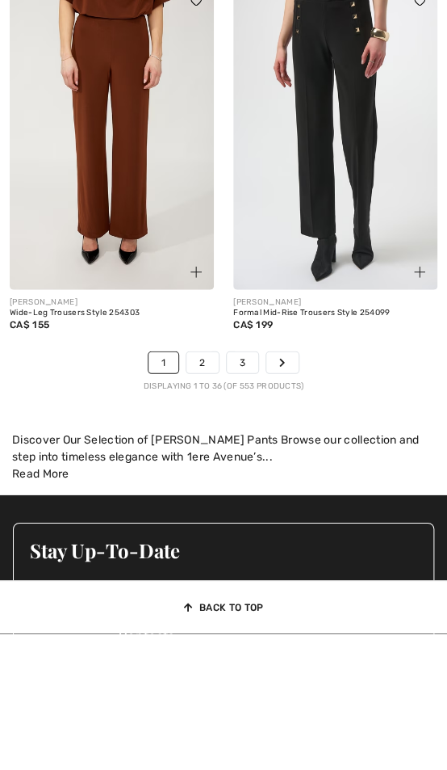
click at [208, 489] on link "2" at bounding box center [202, 499] width 31 height 21
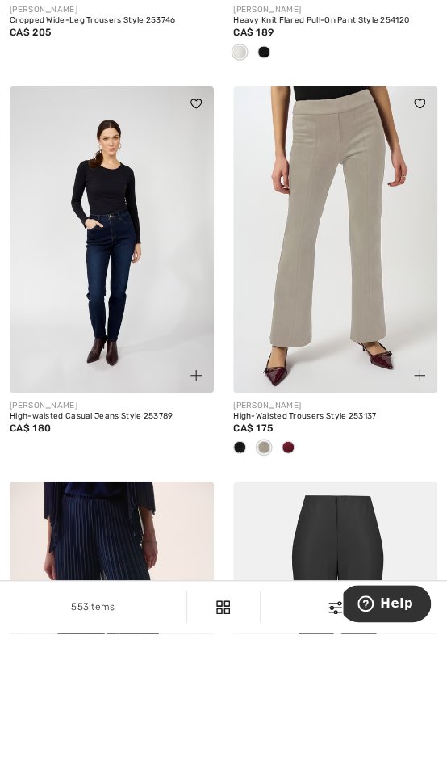
scroll to position [326, 0]
click at [338, 279] on img at bounding box center [335, 375] width 204 height 307
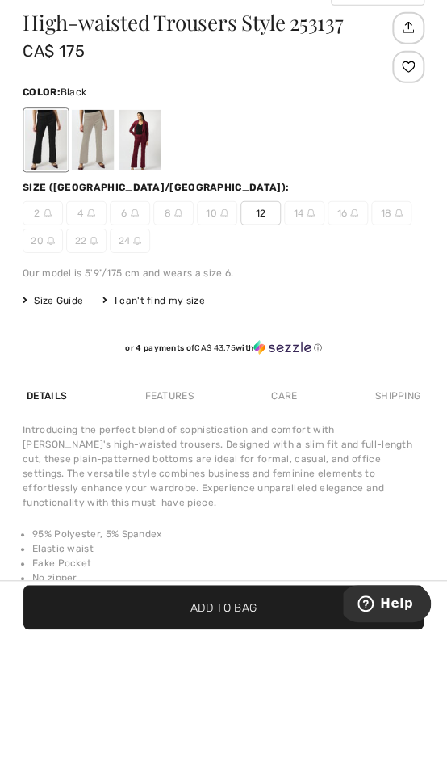
scroll to position [602, 0]
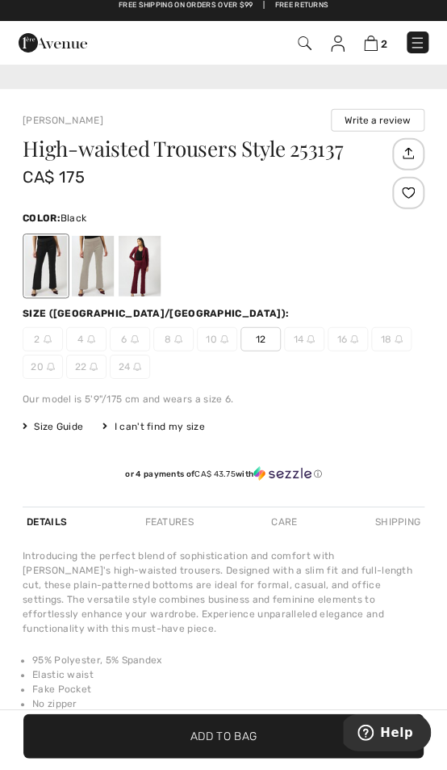
click at [53, 264] on div at bounding box center [46, 274] width 42 height 61
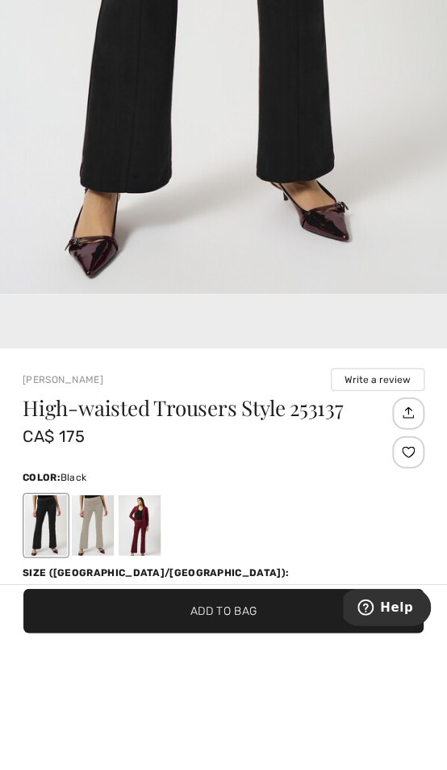
scroll to position [274, 0]
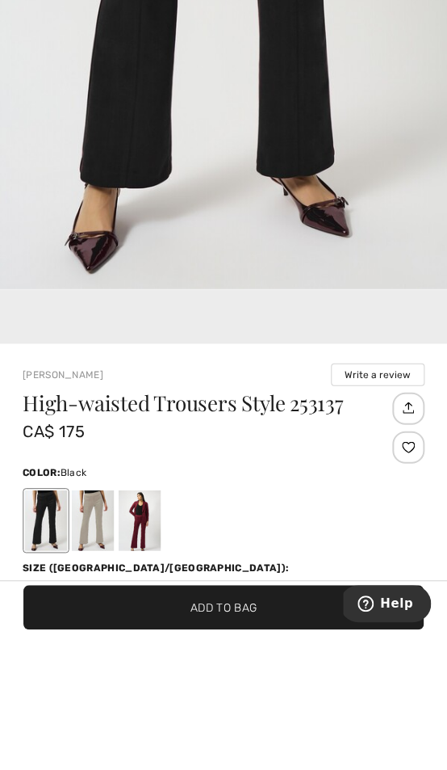
click at [97, 627] on div at bounding box center [93, 657] width 42 height 61
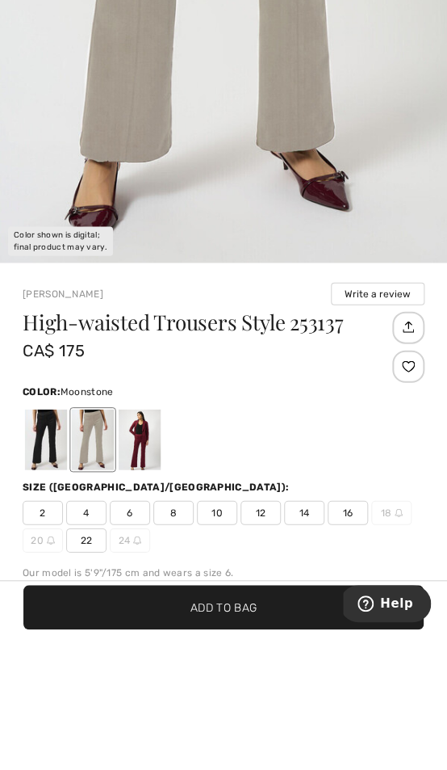
scroll to position [335, 0]
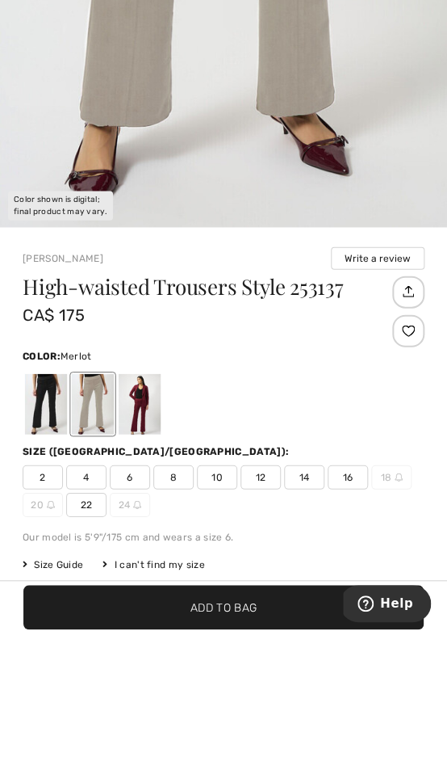
click at [151, 510] on div at bounding box center [140, 540] width 42 height 61
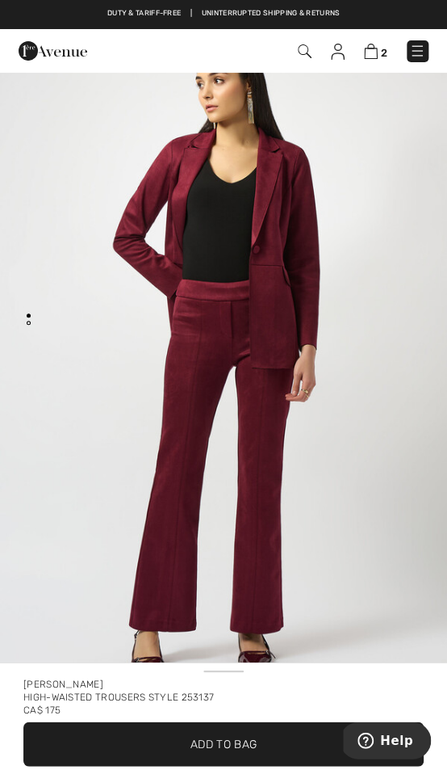
scroll to position [0, 0]
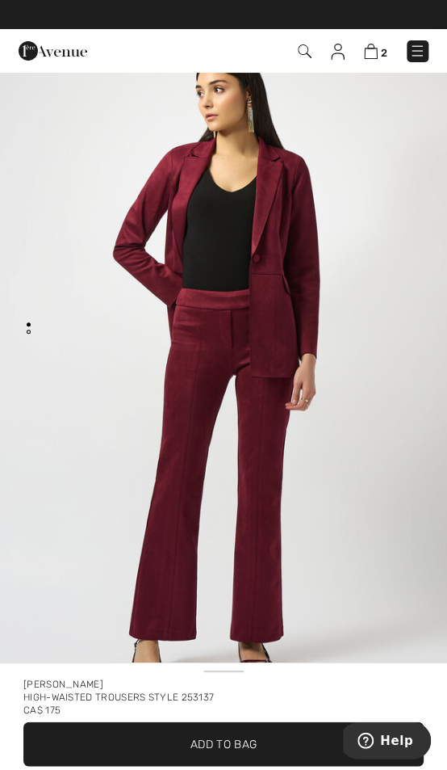
click at [355, 269] on img "1 / 4" at bounding box center [223, 364] width 447 height 670
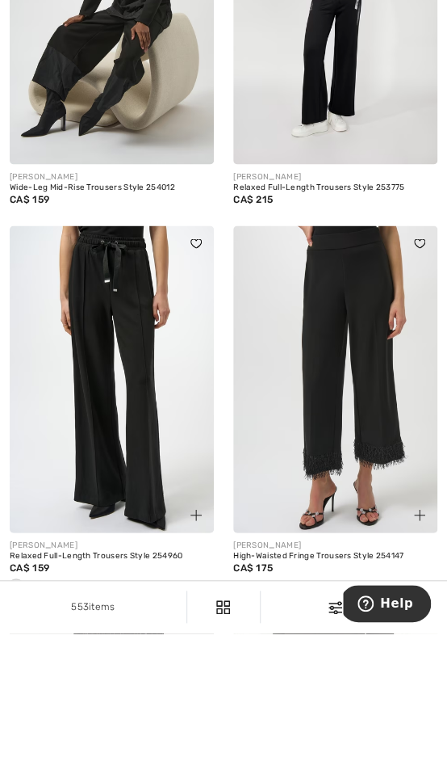
scroll to position [1345, 0]
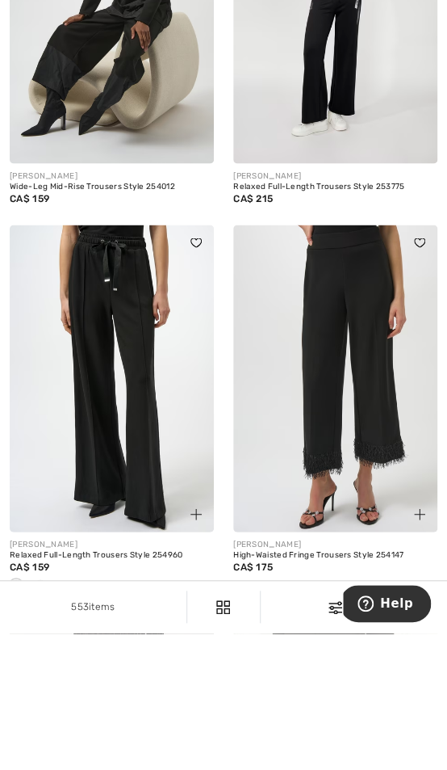
click at [44, 711] on div at bounding box center [40, 724] width 24 height 27
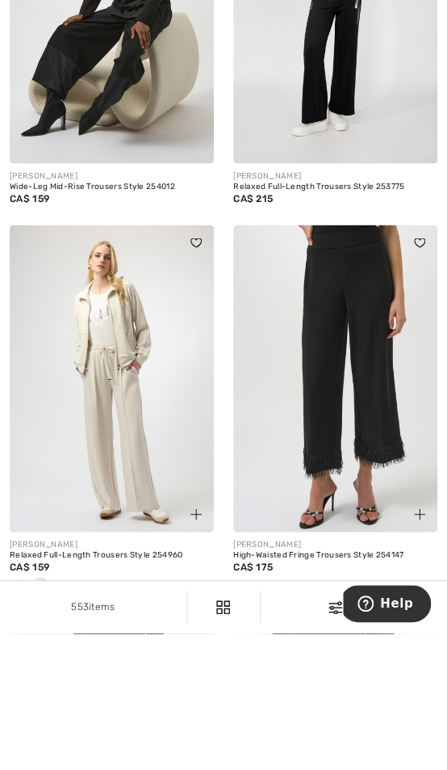
click at [155, 445] on img at bounding box center [112, 515] width 204 height 307
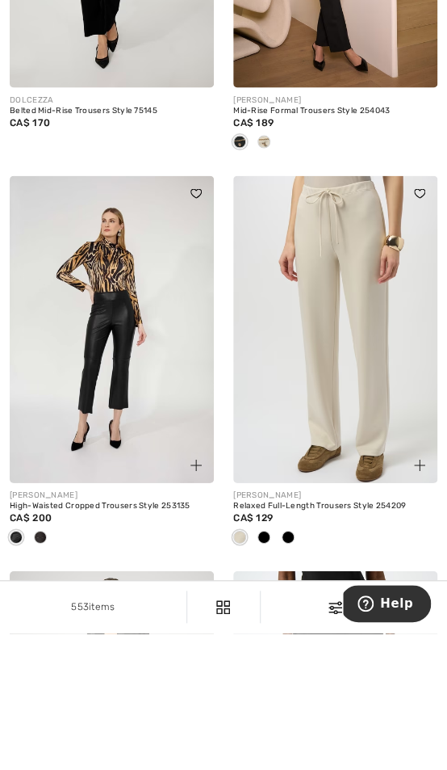
scroll to position [3687, 0]
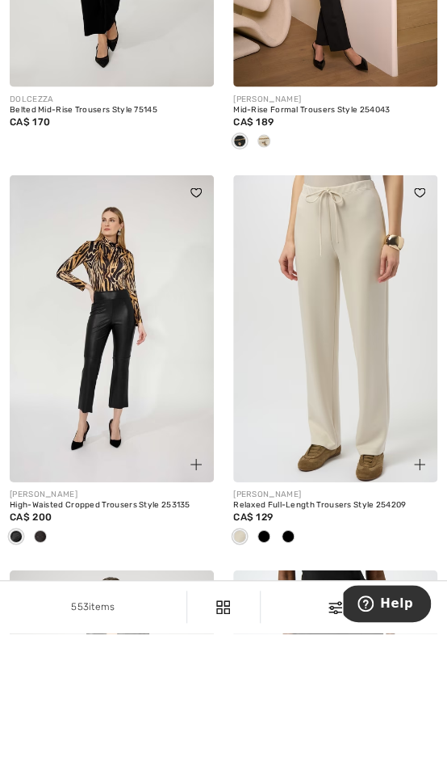
click at [276, 661] on div at bounding box center [288, 674] width 24 height 27
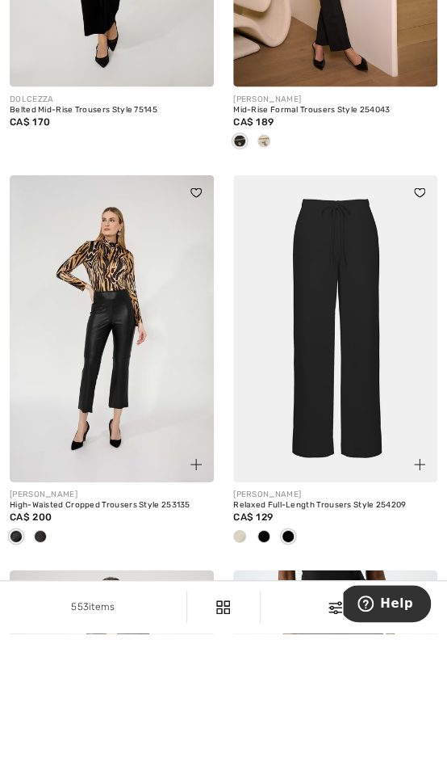
click at [297, 661] on div at bounding box center [288, 674] width 24 height 27
click at [321, 372] on img at bounding box center [335, 465] width 204 height 307
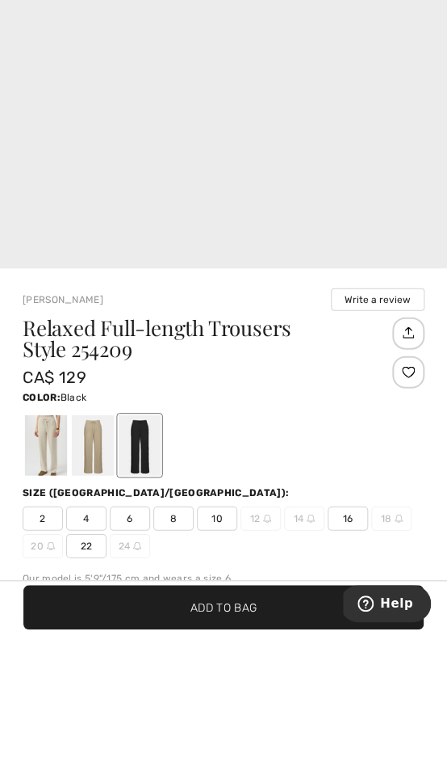
scroll to position [298, 0]
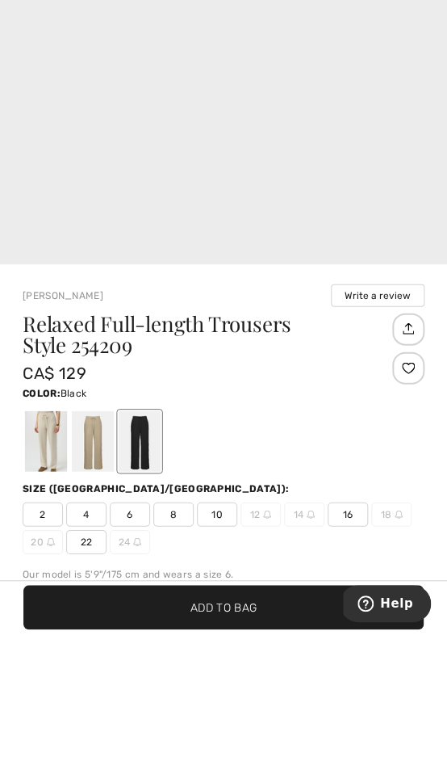
click at [352, 639] on span "16" at bounding box center [348, 651] width 40 height 24
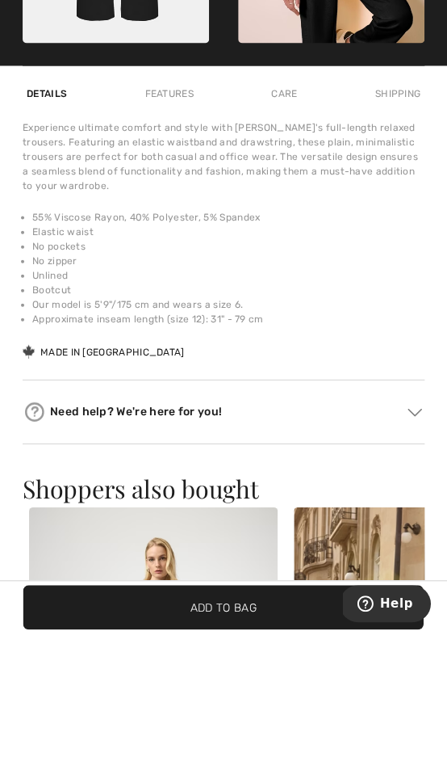
scroll to position [1431, 0]
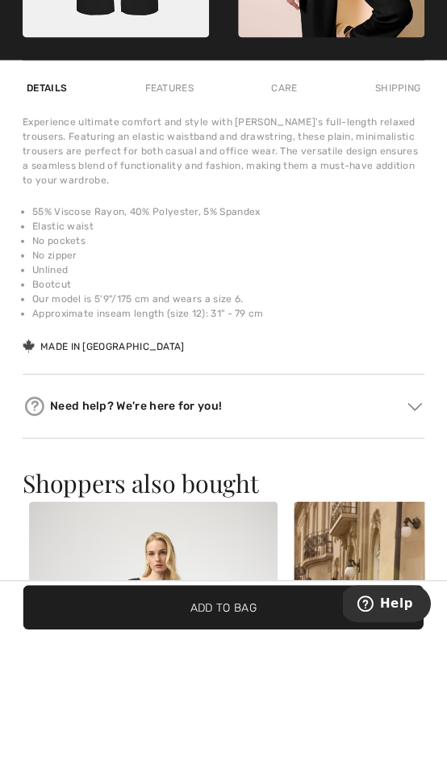
click at [230, 735] on span "Add to Bag" at bounding box center [224, 743] width 66 height 17
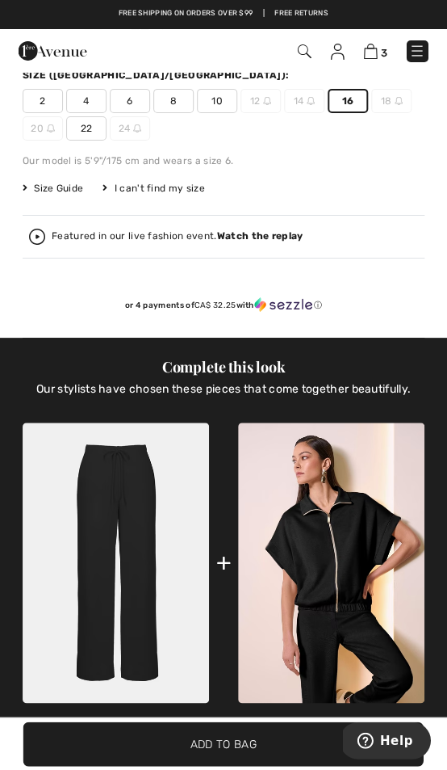
scroll to position [899, 0]
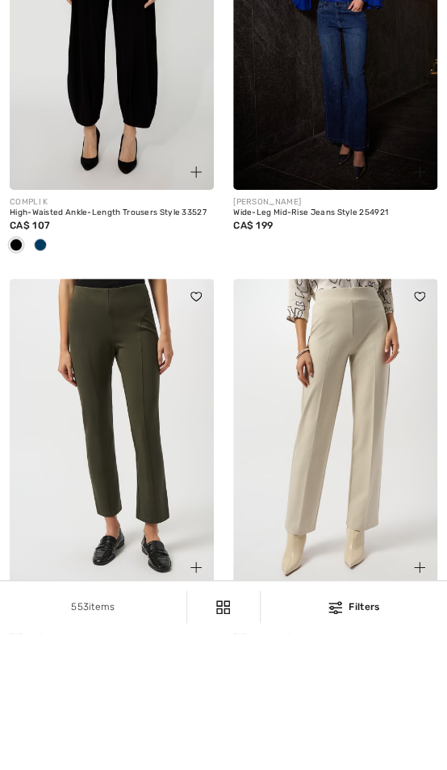
scroll to position [6358, 0]
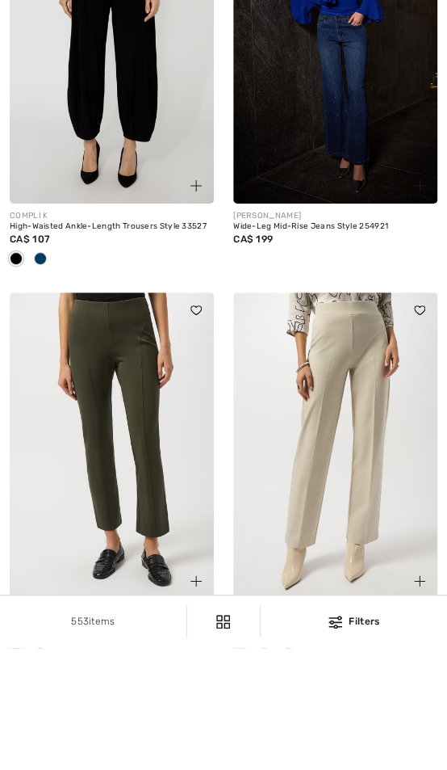
click at [338, 442] on img at bounding box center [335, 567] width 204 height 307
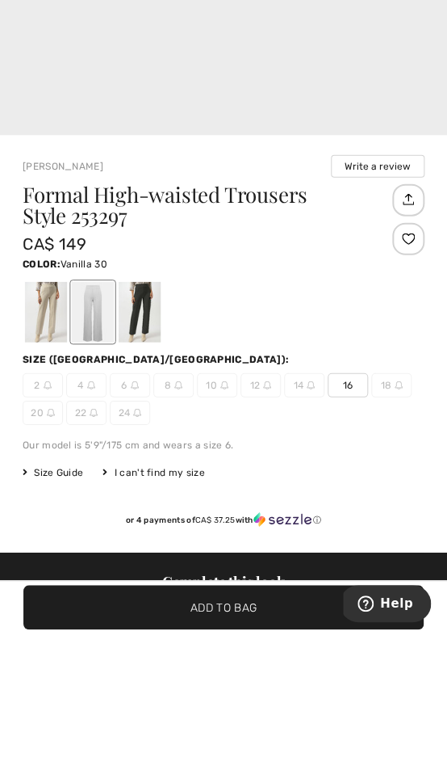
scroll to position [445, 0]
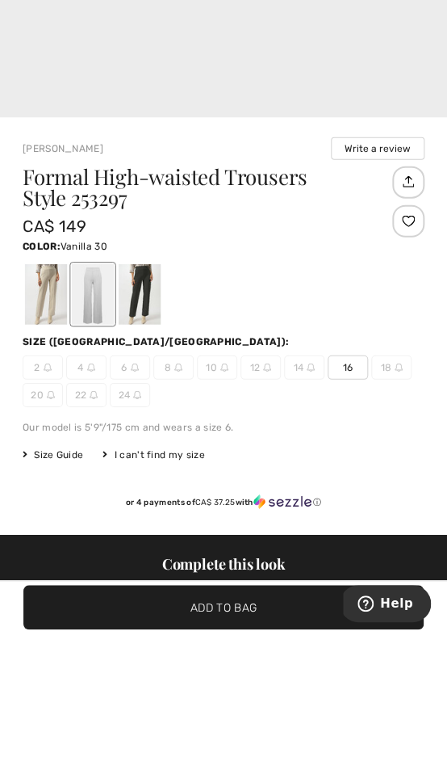
click at [149, 401] on div at bounding box center [140, 431] width 42 height 61
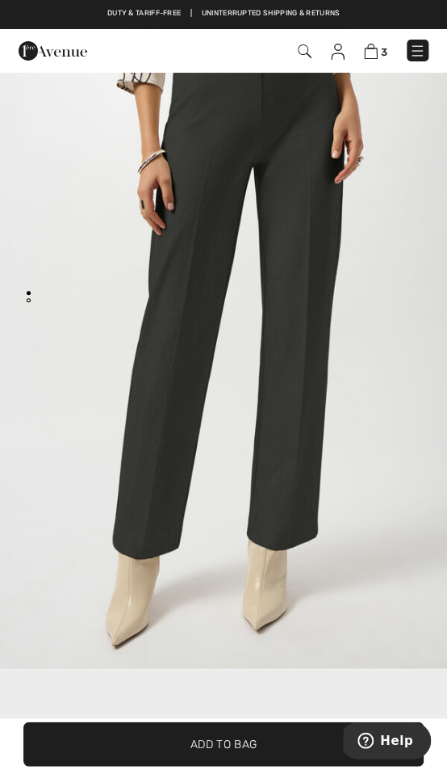
scroll to position [0, 0]
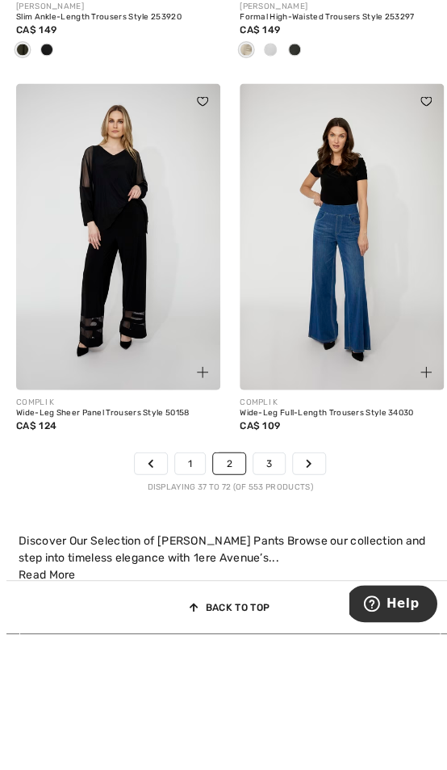
scroll to position [6953, 0]
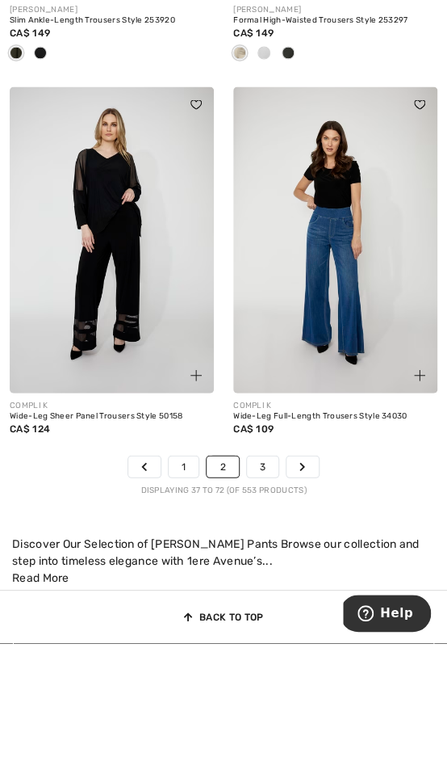
click at [364, 296] on img at bounding box center [335, 367] width 204 height 307
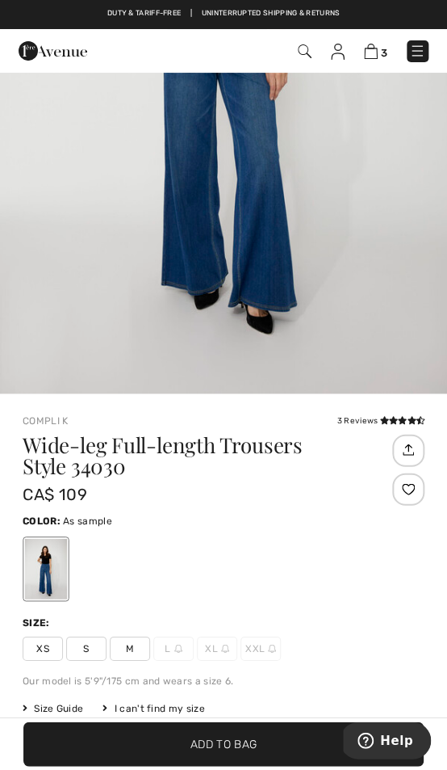
scroll to position [356, 0]
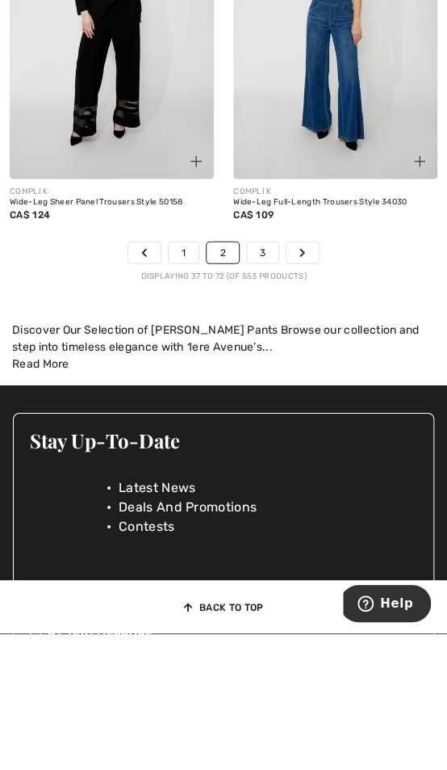
click at [270, 383] on link "3" at bounding box center [262, 389] width 31 height 21
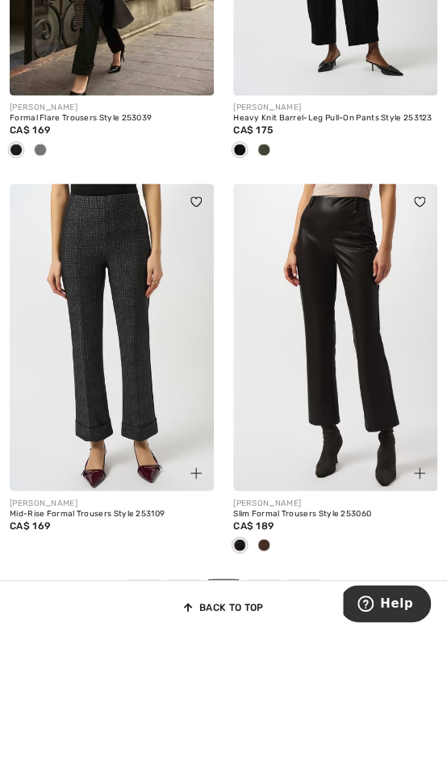
scroll to position [6803, 0]
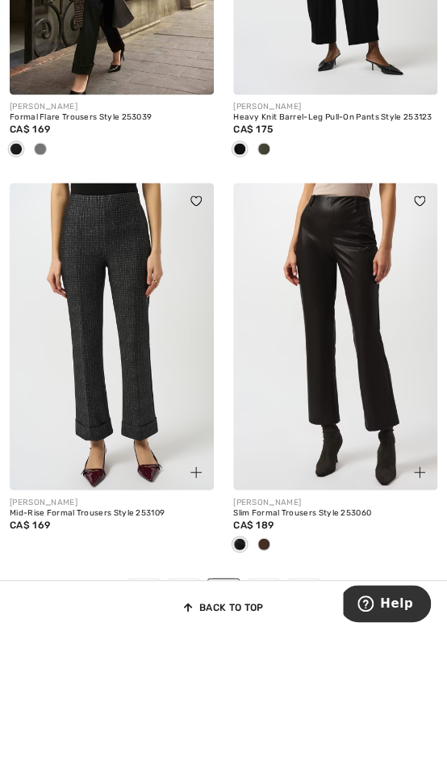
click at [267, 716] on link "4" at bounding box center [263, 726] width 31 height 21
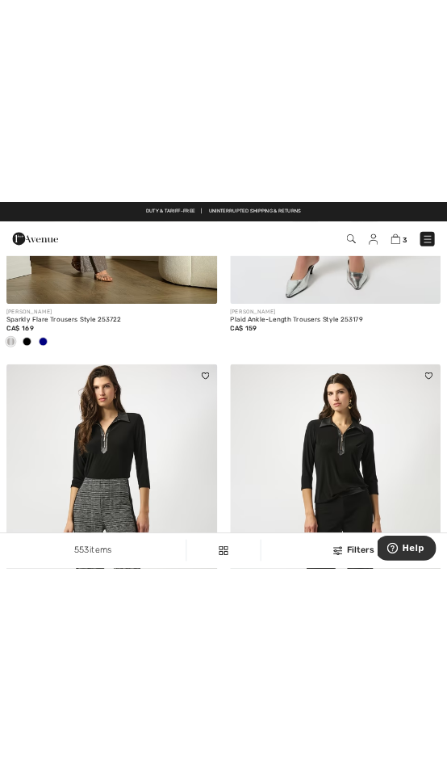
scroll to position [4656, 0]
